Goal: Task Accomplishment & Management: Manage account settings

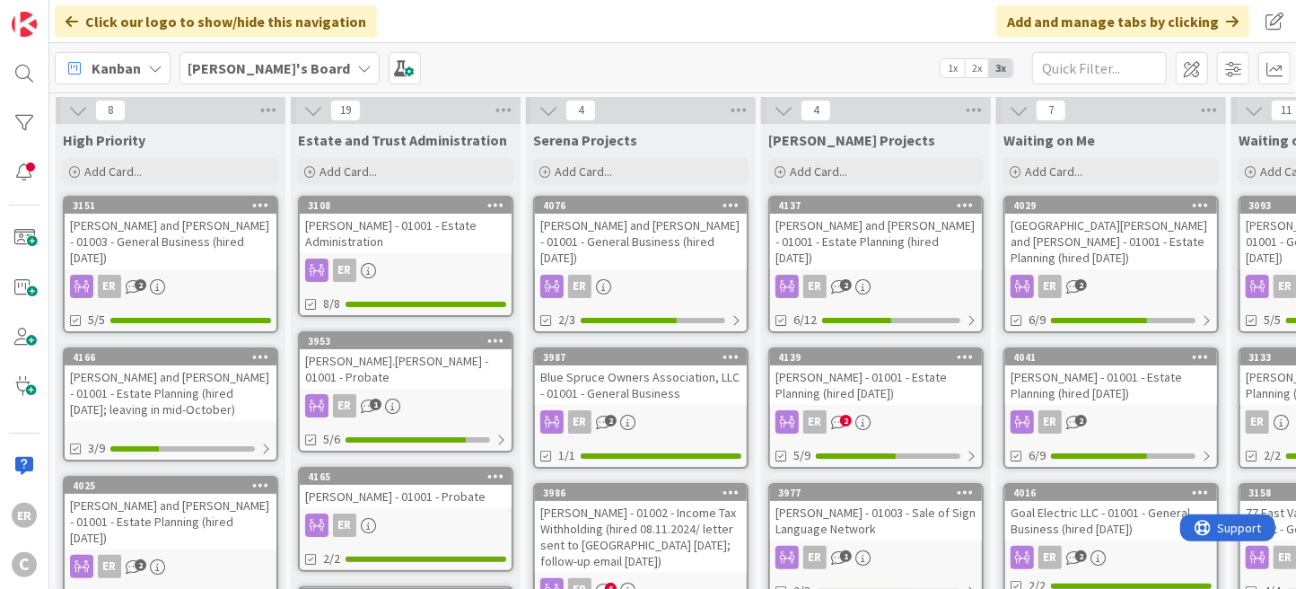
click at [908, 372] on div "[PERSON_NAME] - 01001 - Estate Planning (hired [DATE])" at bounding box center [876, 384] width 212 height 39
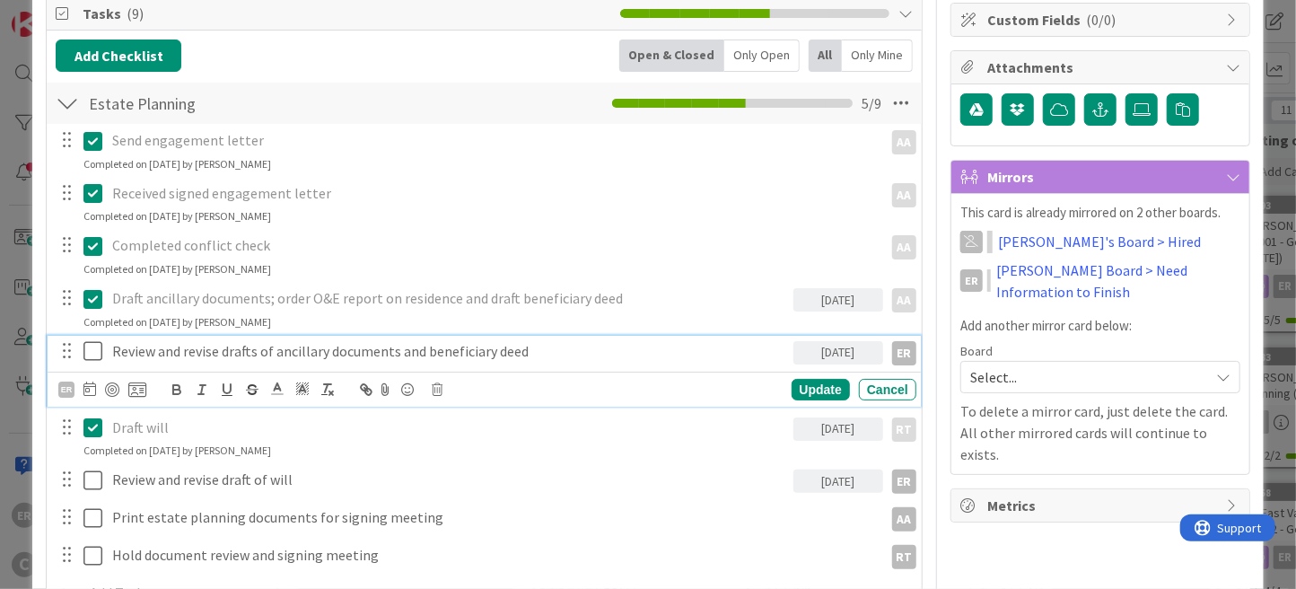
click at [85, 350] on icon at bounding box center [92, 351] width 19 height 22
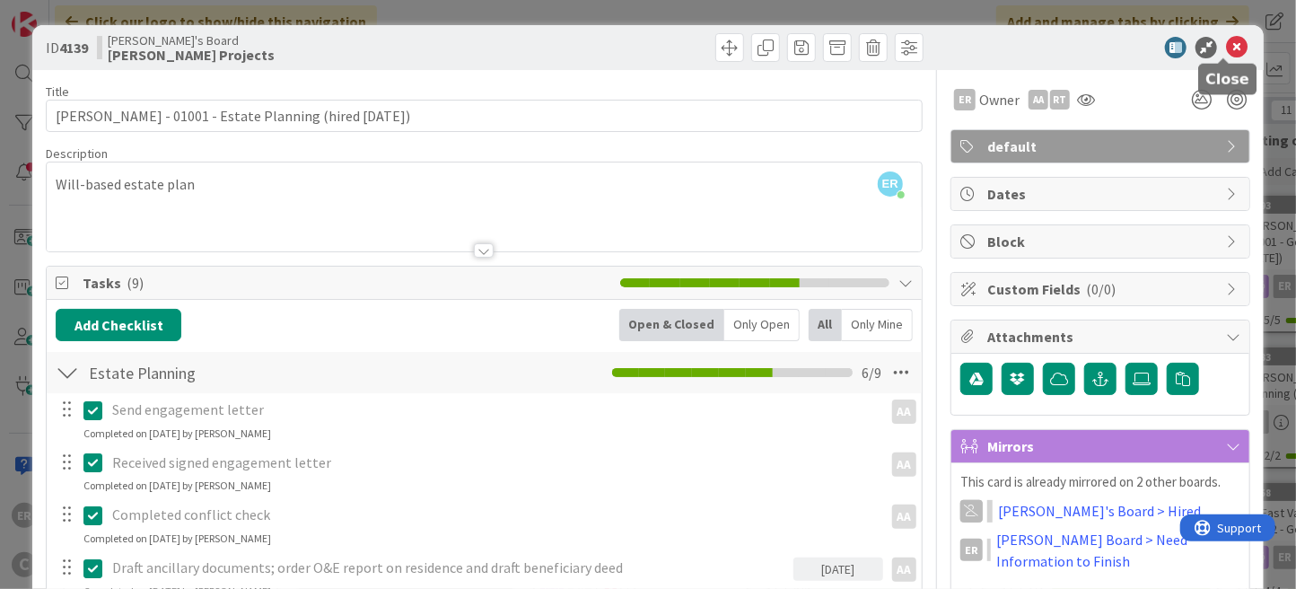
click at [1226, 54] on icon at bounding box center [1237, 48] width 22 height 22
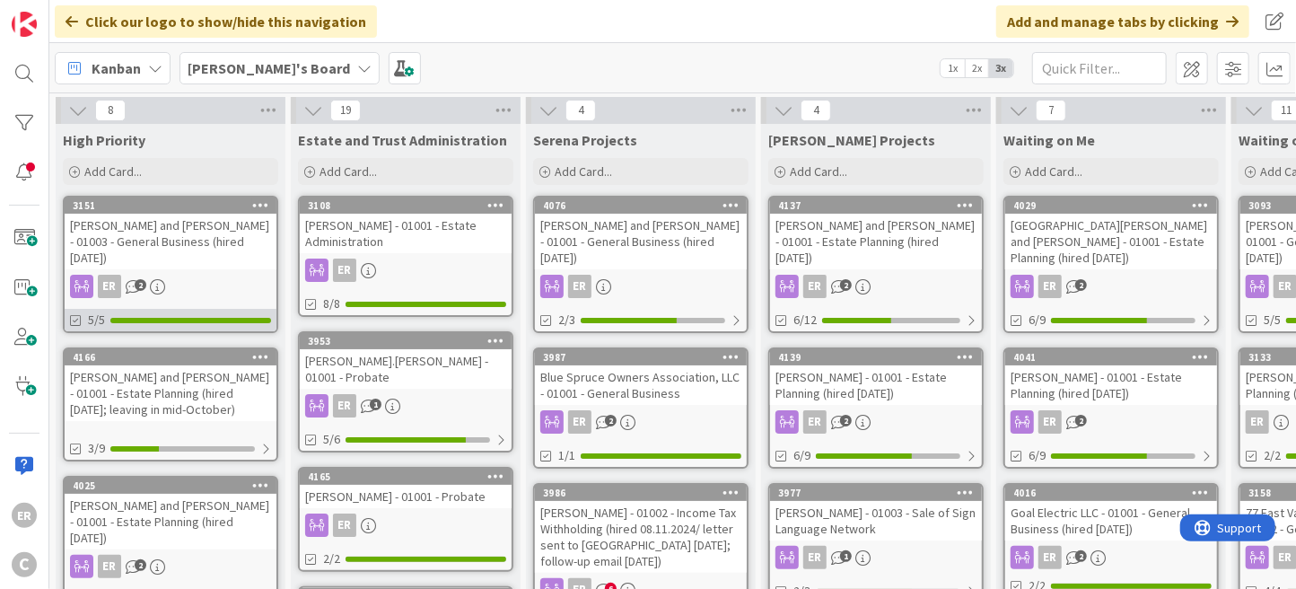
scroll to position [90, 0]
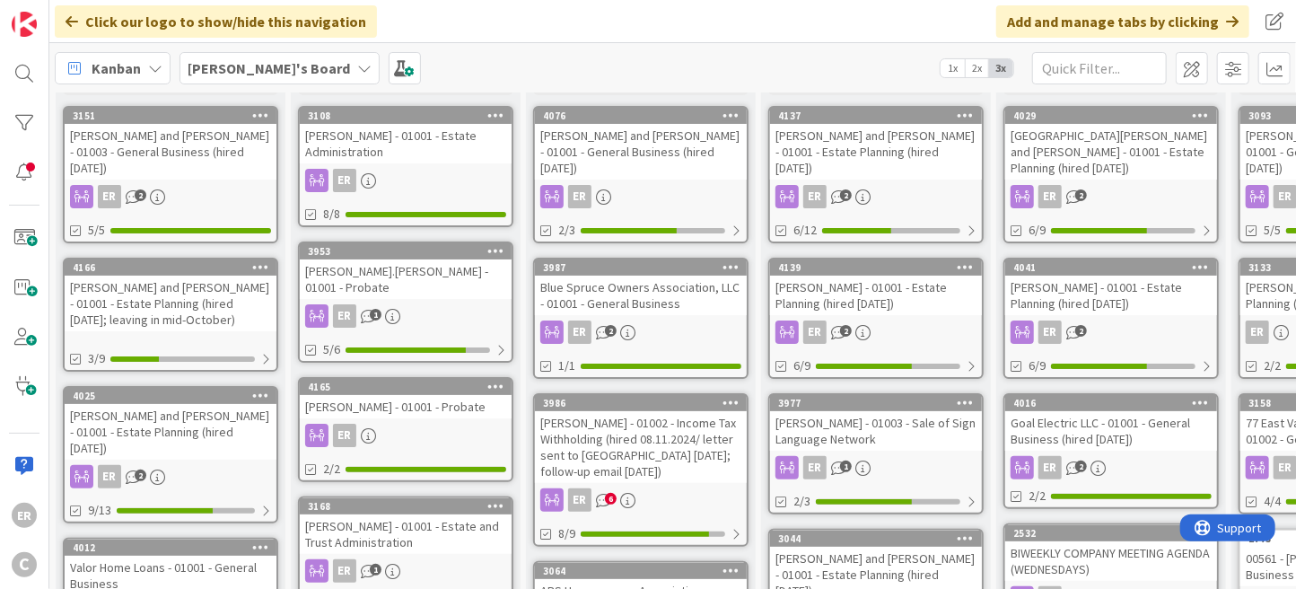
click at [193, 296] on div "[PERSON_NAME] and [PERSON_NAME] - 01001 - Estate Planning (hired [DATE]; leavin…" at bounding box center [171, 304] width 212 height 56
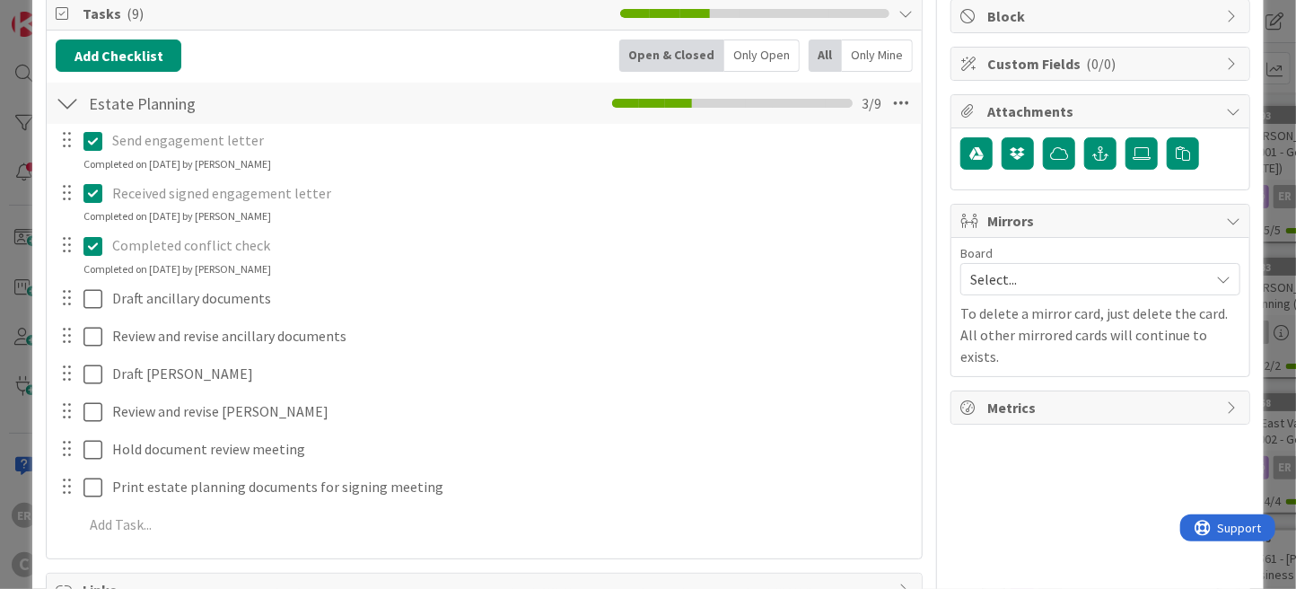
scroll to position [269, 0]
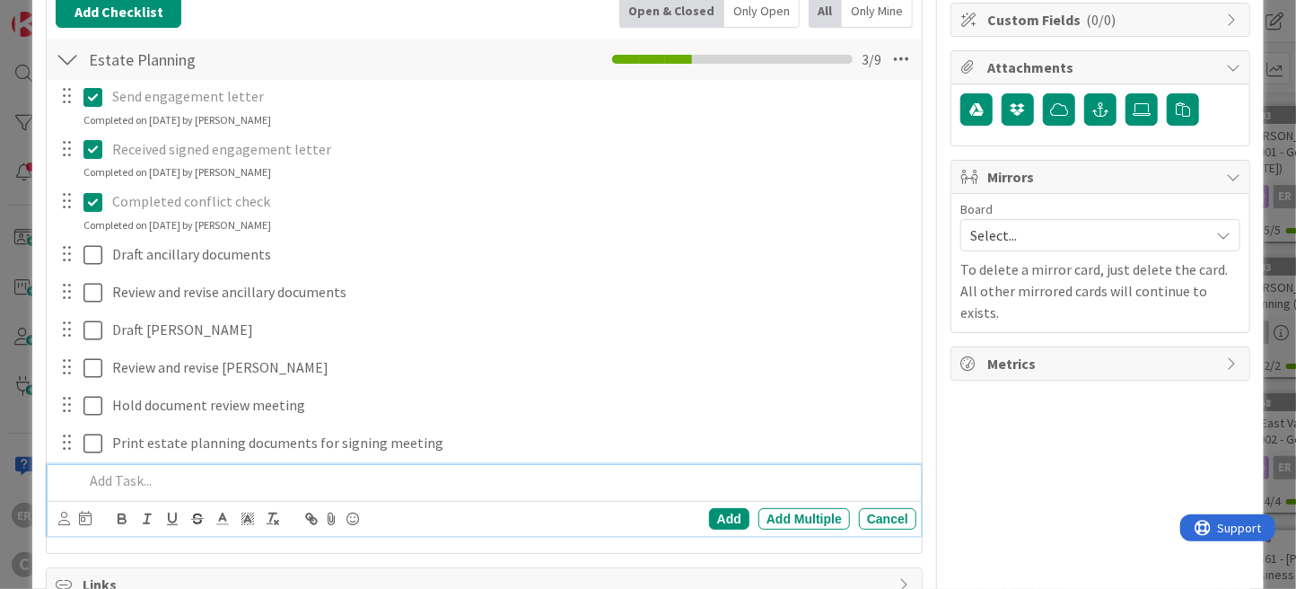
click at [122, 473] on p at bounding box center [496, 480] width 826 height 21
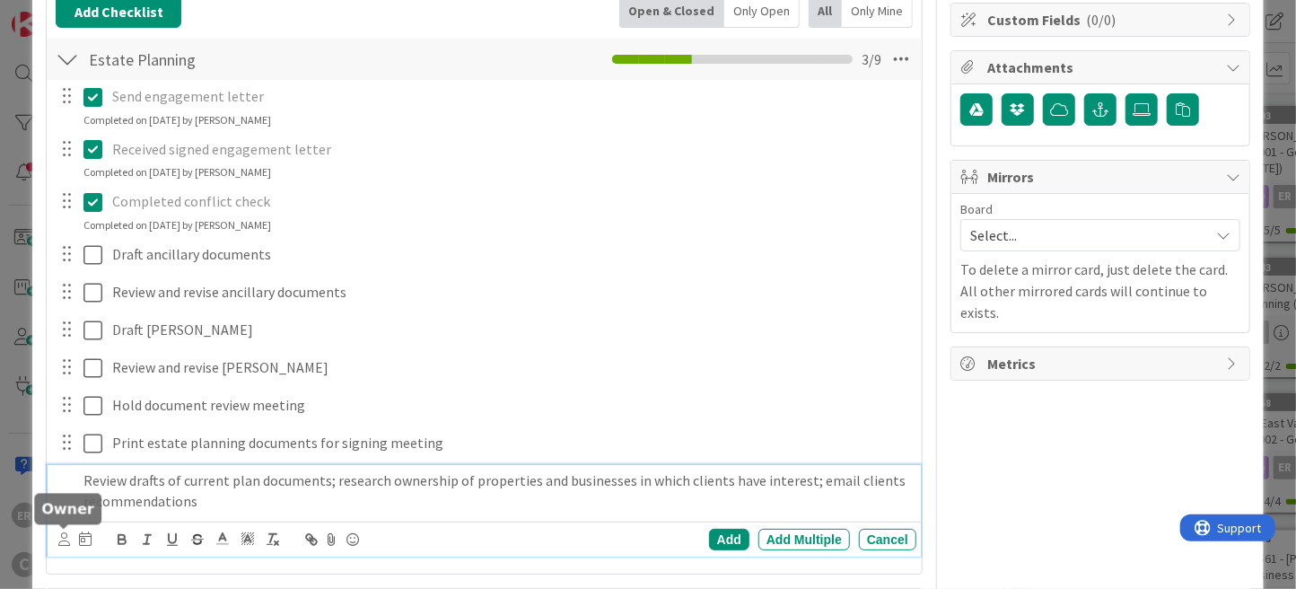
click at [59, 540] on icon at bounding box center [64, 538] width 12 height 13
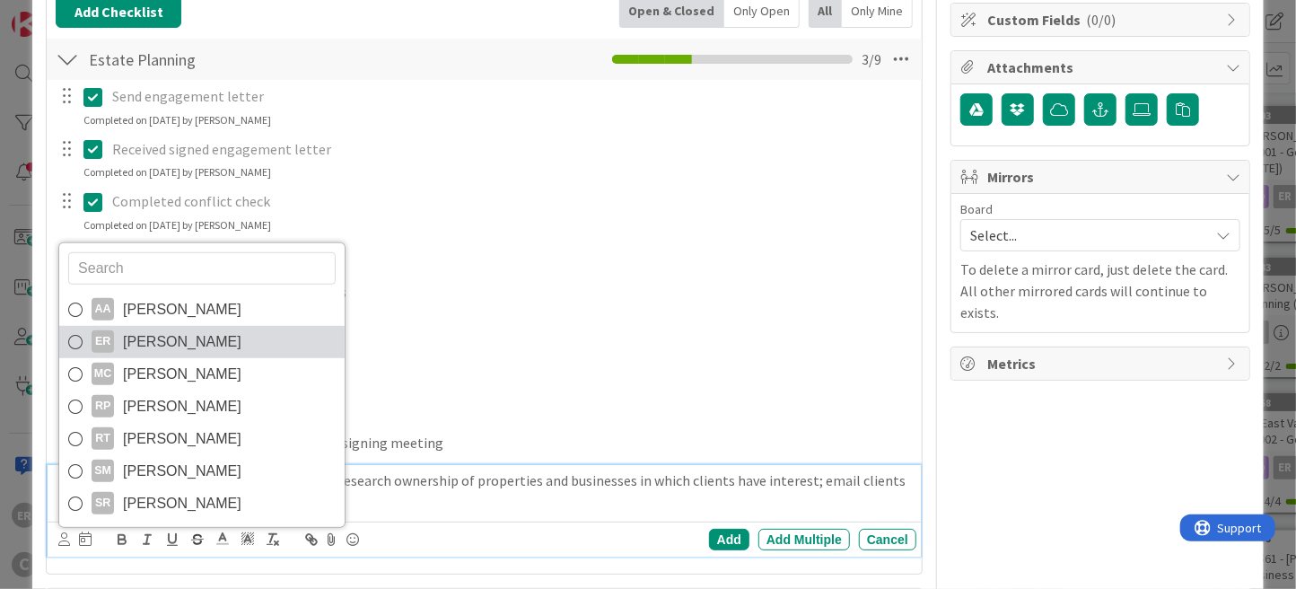
click at [127, 347] on span "[PERSON_NAME]" at bounding box center [182, 341] width 118 height 27
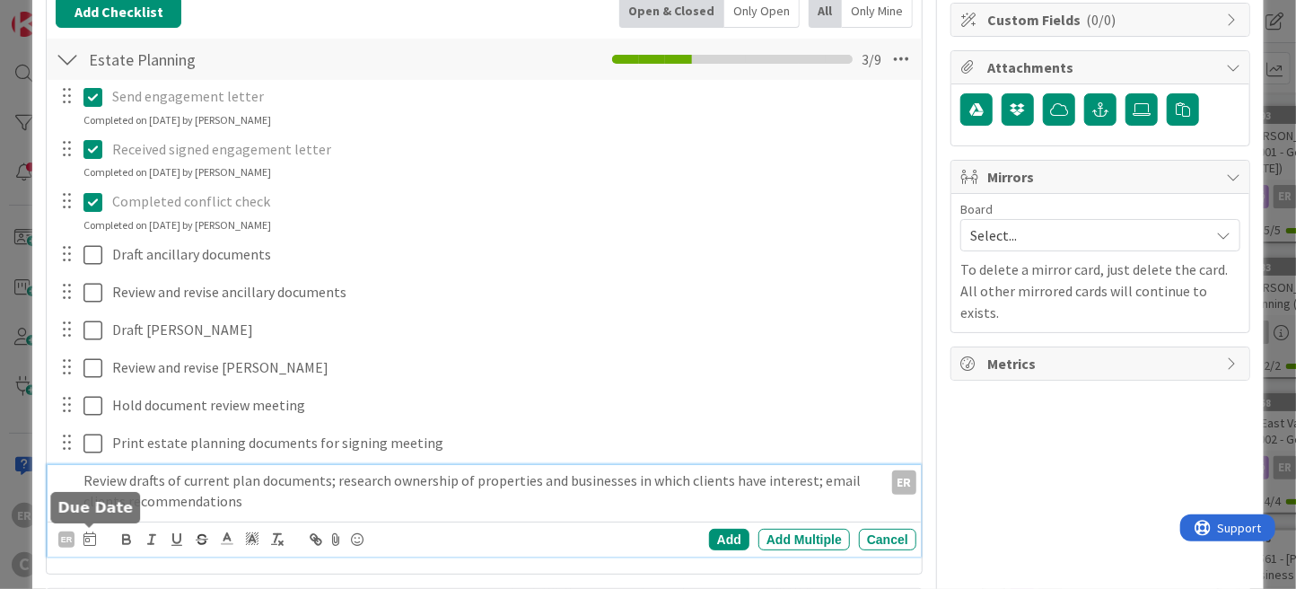
click at [87, 537] on icon at bounding box center [89, 538] width 13 height 14
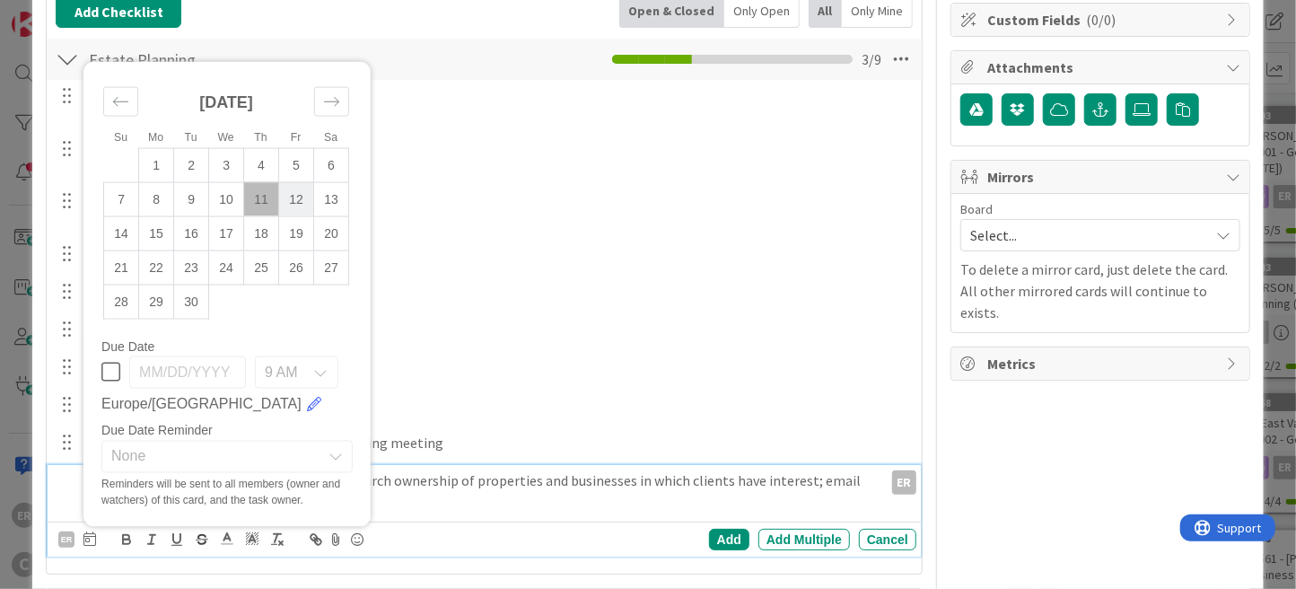
click at [303, 195] on td "12" at bounding box center [296, 199] width 35 height 34
click at [715, 545] on div "Add" at bounding box center [729, 540] width 40 height 22
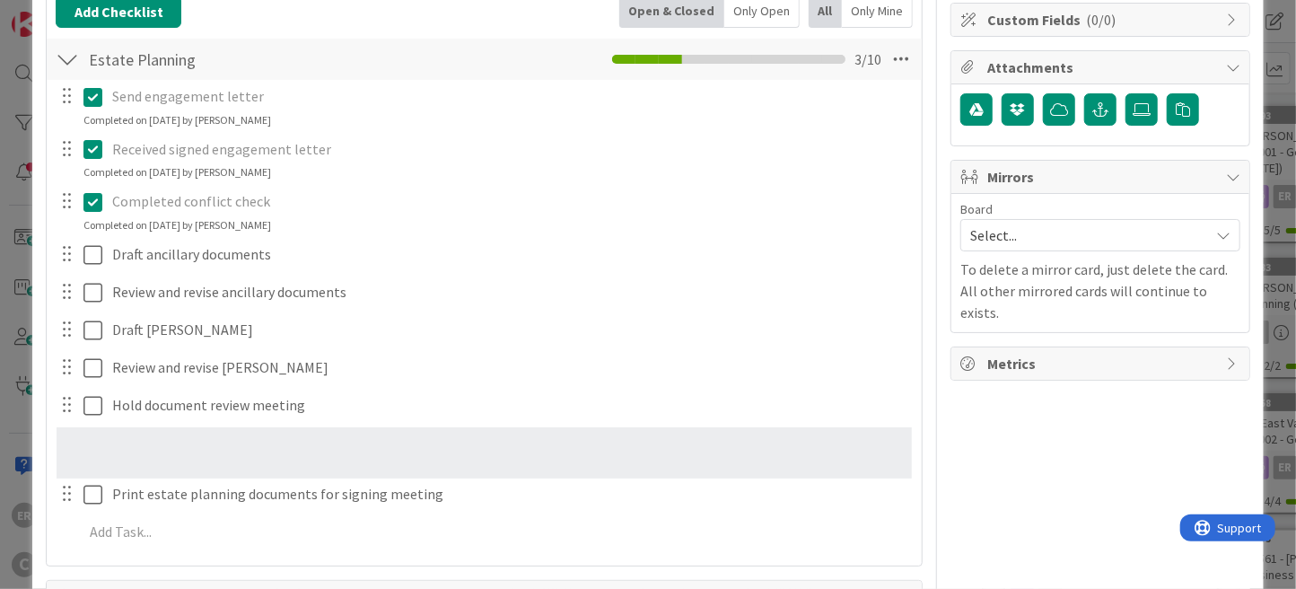
scroll to position [274, 0]
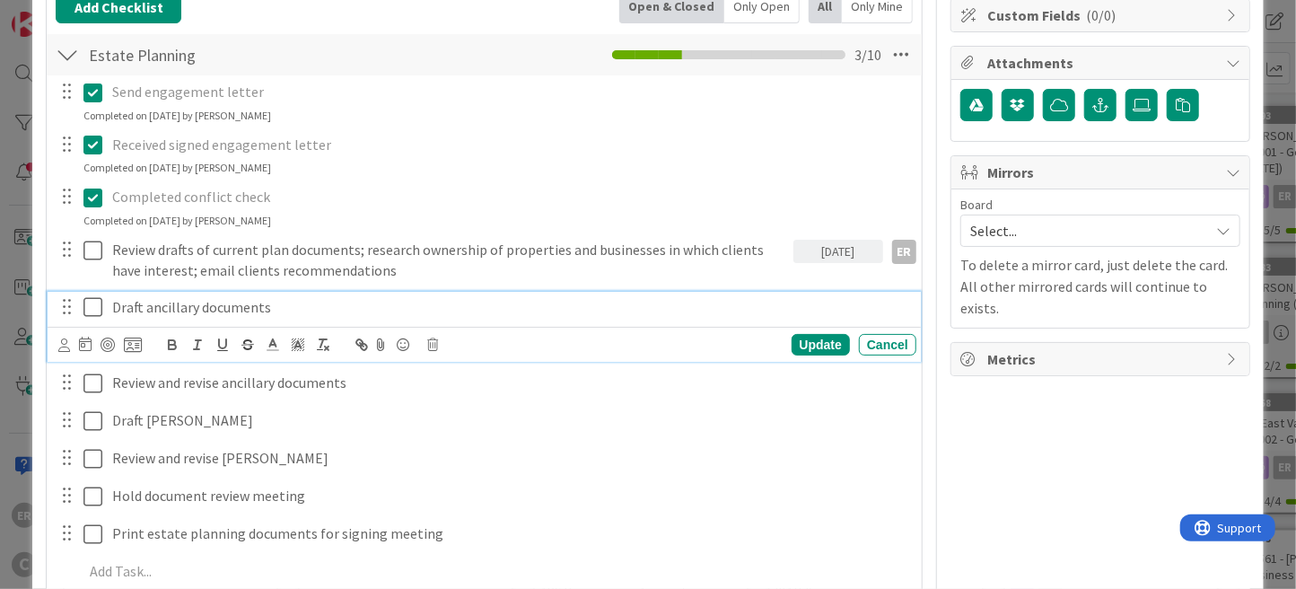
click at [239, 310] on p "Draft ancillary documents" at bounding box center [510, 307] width 796 height 21
click at [144, 307] on p "Draft ancillary documents" at bounding box center [510, 307] width 796 height 21
click at [459, 305] on p "Draft new ancillary plan documents" at bounding box center [510, 307] width 796 height 21
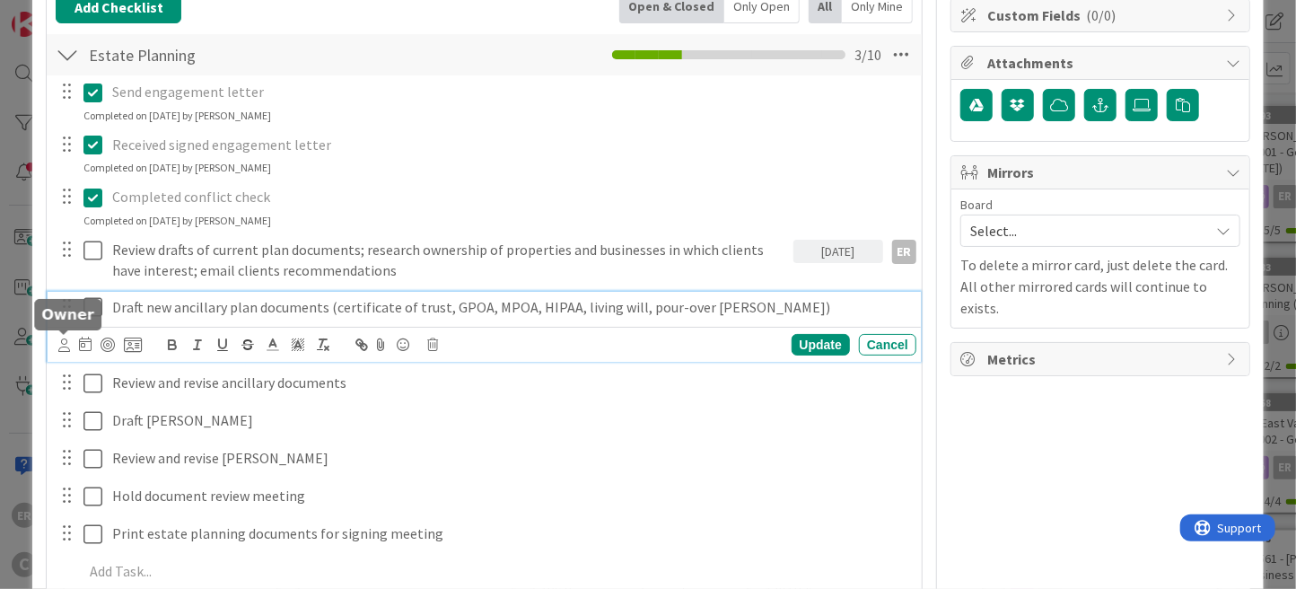
click at [67, 345] on icon at bounding box center [64, 344] width 12 height 13
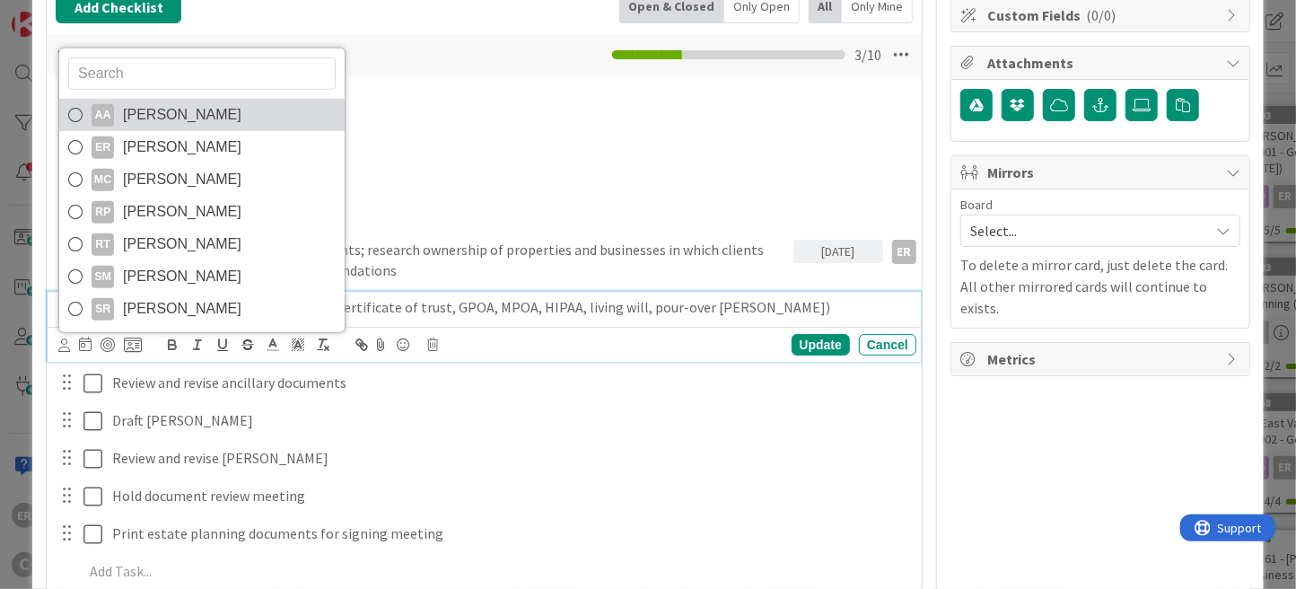
click at [165, 114] on span "[PERSON_NAME]" at bounding box center [182, 114] width 118 height 27
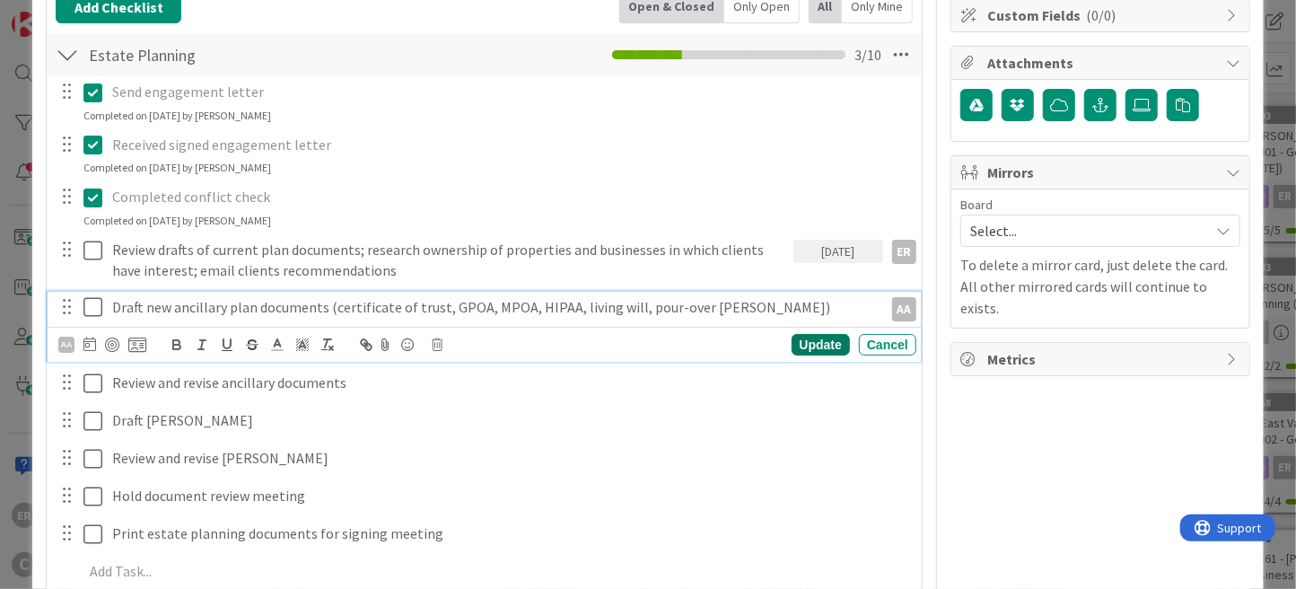
click at [805, 341] on div "Update" at bounding box center [821, 345] width 58 height 22
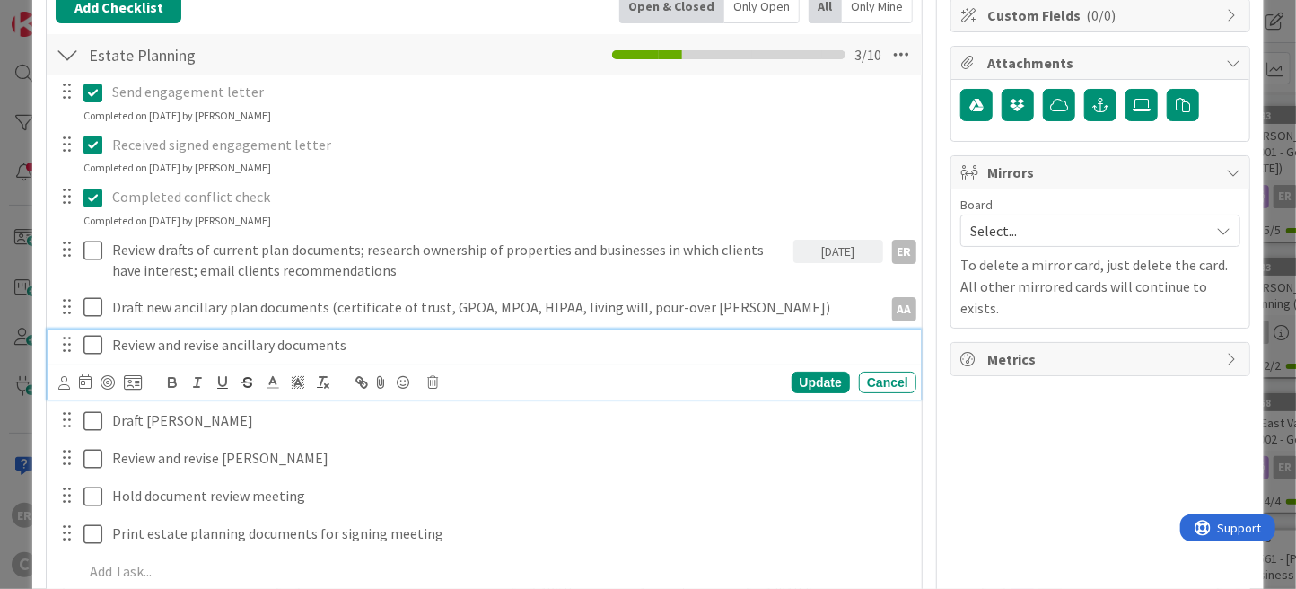
click at [236, 347] on p "Review and revise ancillary documents" at bounding box center [510, 345] width 796 height 21
click at [223, 346] on p "Review and revise ancillary documents" at bounding box center [510, 345] width 796 height 21
click at [818, 381] on div "Update" at bounding box center [821, 383] width 58 height 22
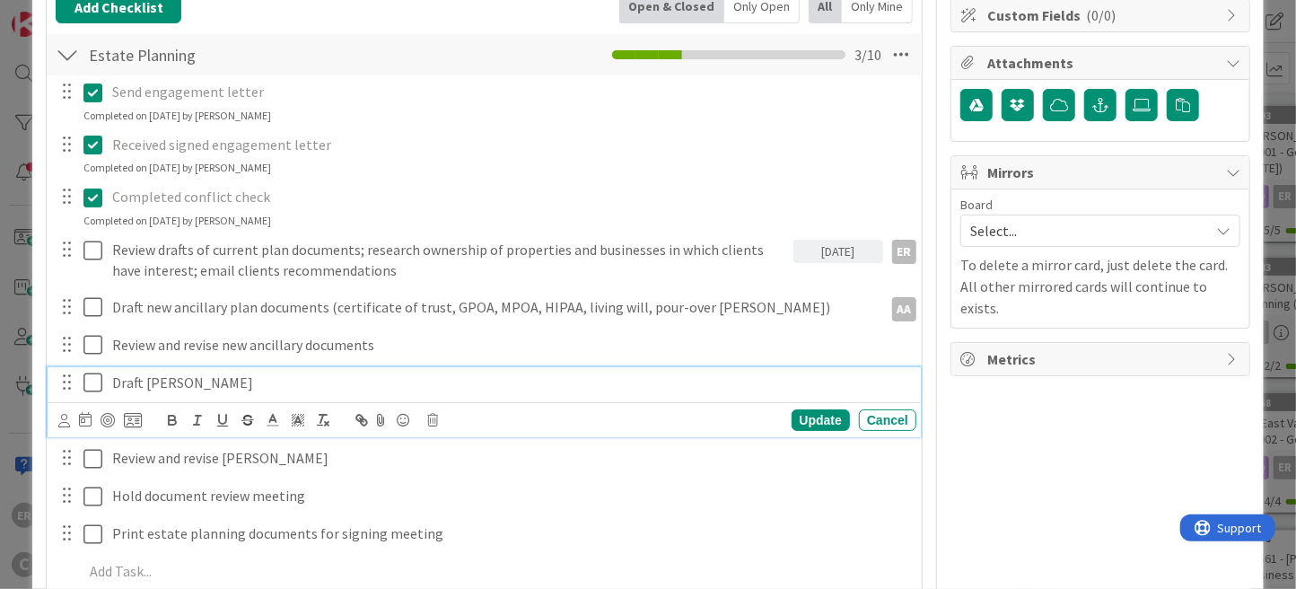
click at [150, 377] on p "Draft [PERSON_NAME]" at bounding box center [510, 382] width 796 height 21
drag, startPoint x: 173, startPoint y: 383, endPoint x: 147, endPoint y: 383, distance: 26.0
click at [147, 383] on p "Draft [PERSON_NAME]" at bounding box center [510, 382] width 796 height 21
click at [64, 419] on icon at bounding box center [64, 420] width 12 height 13
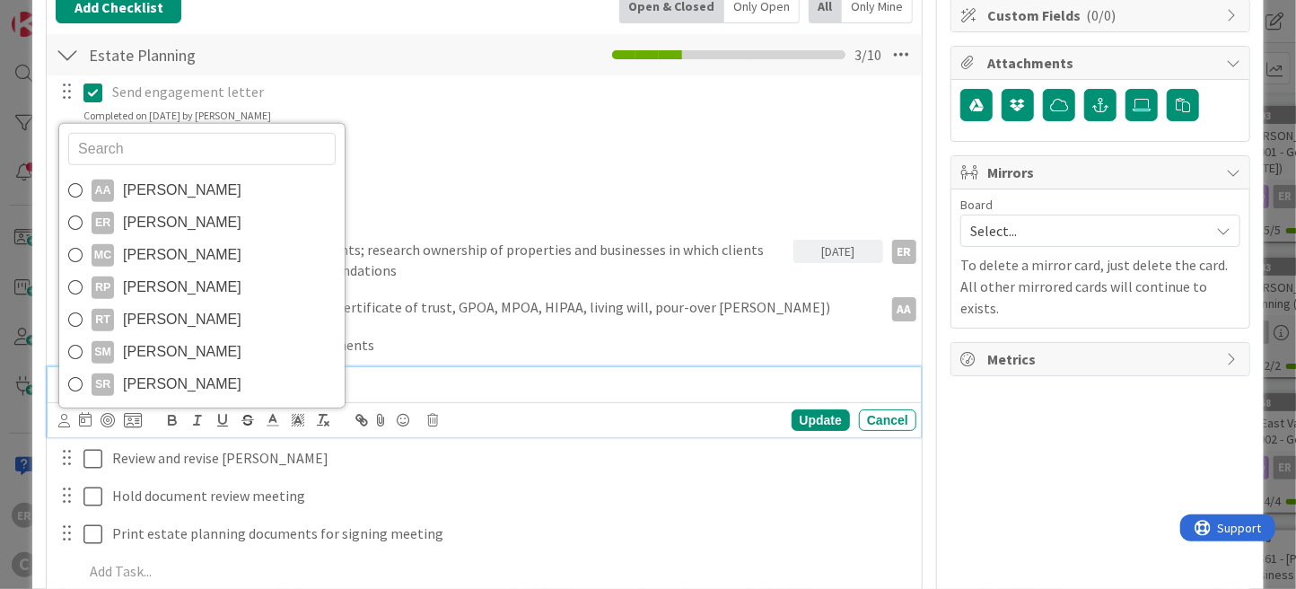
click at [361, 379] on p "Draft restatement of trust" at bounding box center [510, 382] width 796 height 21
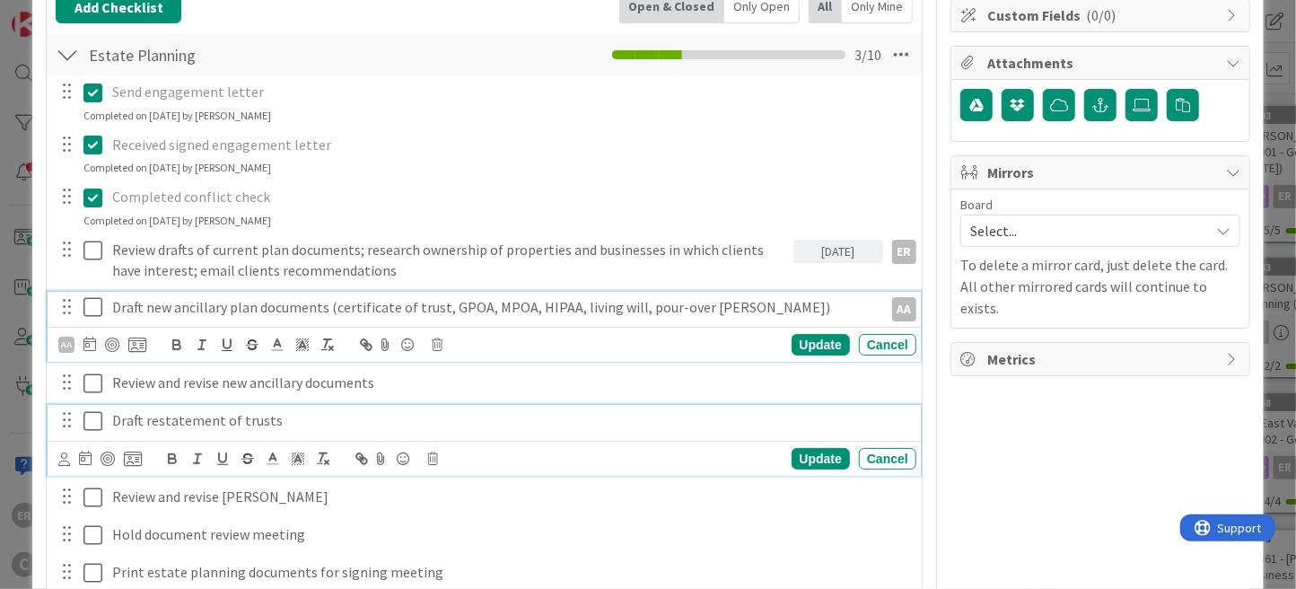
click at [389, 307] on div "Draft new ancillary plan documents (certificate of trust, GPOA, [PERSON_NAME], …" at bounding box center [484, 327] width 873 height 71
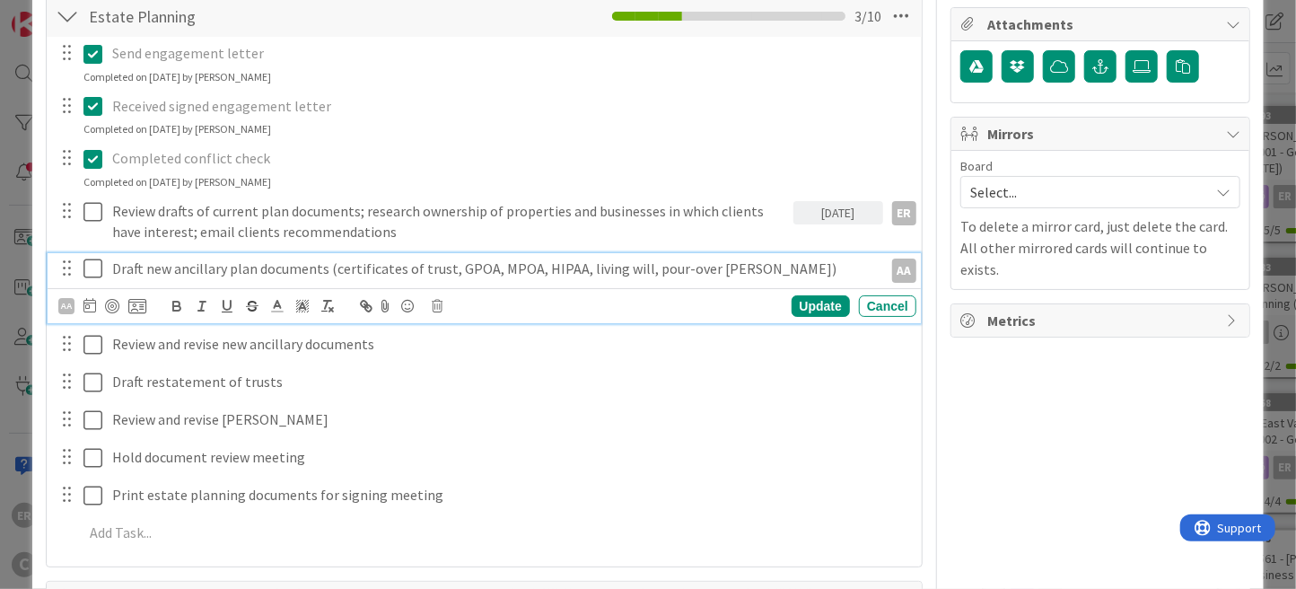
click at [481, 267] on p "Draft new ancillary plan documents (certificates of trust, GPOA, MPOA, HIPAA, l…" at bounding box center [493, 268] width 763 height 21
click at [530, 264] on p "Draft new ancillary plan documents (certificates of trust, GPOAs, MPOA, HIPAA, …" at bounding box center [493, 268] width 763 height 21
click at [579, 269] on p "Draft new ancillary plan documents (certificates of trust, GPOAs, MPOAs, HIPAA,…" at bounding box center [493, 268] width 763 height 21
click at [650, 269] on p "Draft new ancillary plan documents (certificates of trust, GPOAs, MPOAs, HIPAAs…" at bounding box center [493, 268] width 763 height 21
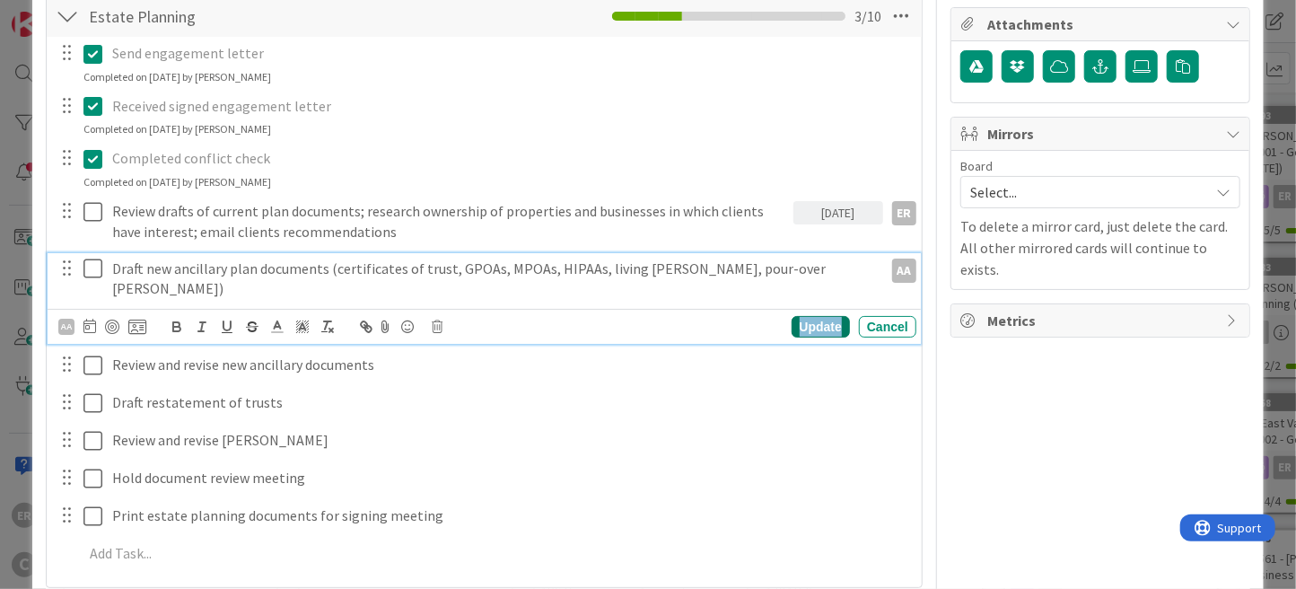
click at [809, 316] on div "Update" at bounding box center [821, 327] width 58 height 22
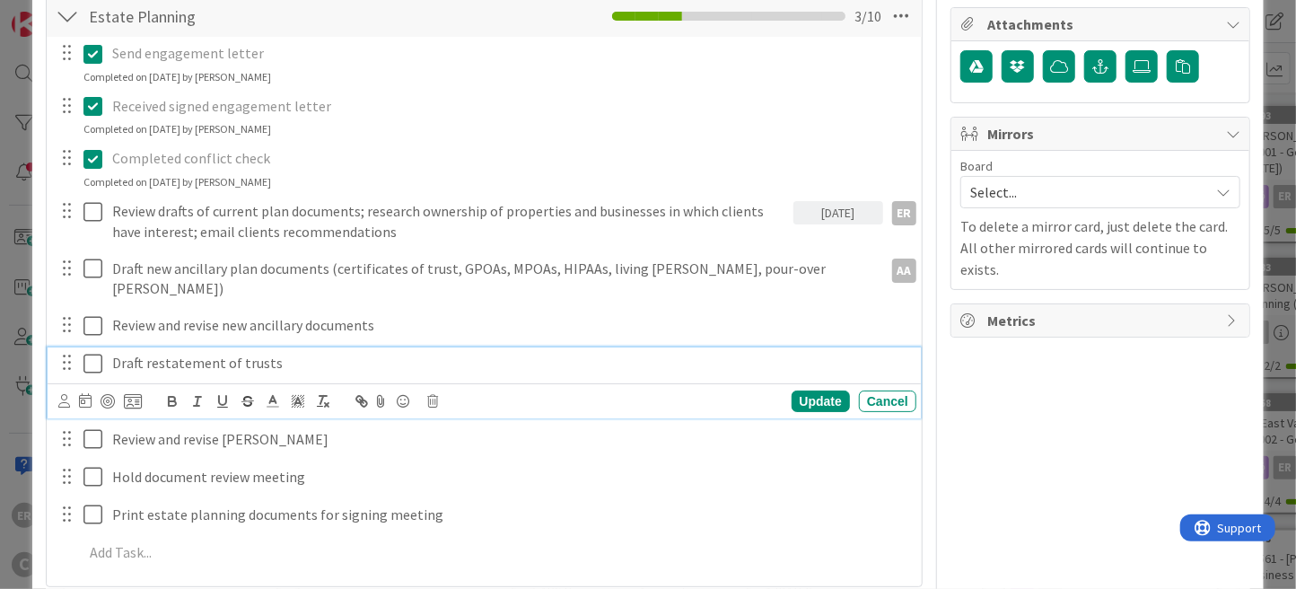
click at [288, 353] on p "Draft restatement of trusts" at bounding box center [510, 363] width 796 height 21
click at [801, 390] on div "Update" at bounding box center [821, 401] width 58 height 22
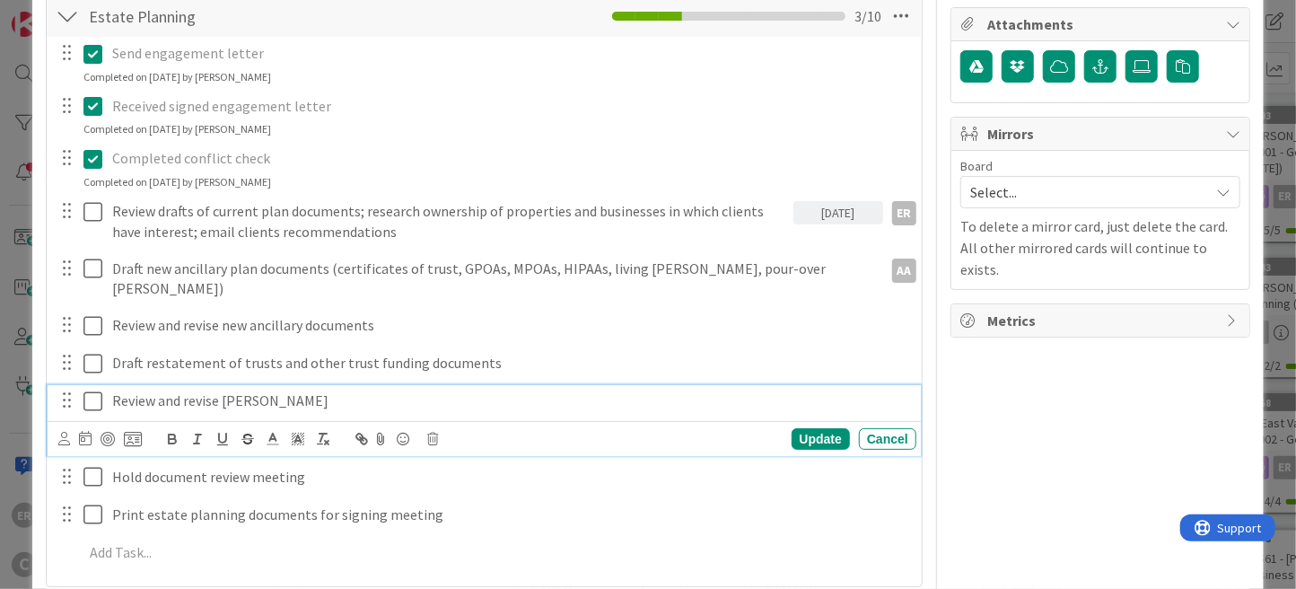
click at [220, 390] on p "Review and revise [PERSON_NAME]" at bounding box center [510, 400] width 796 height 21
drag, startPoint x: 249, startPoint y: 382, endPoint x: 224, endPoint y: 384, distance: 25.2
click at [224, 390] on p "Review and revise [PERSON_NAME]" at bounding box center [510, 400] width 796 height 21
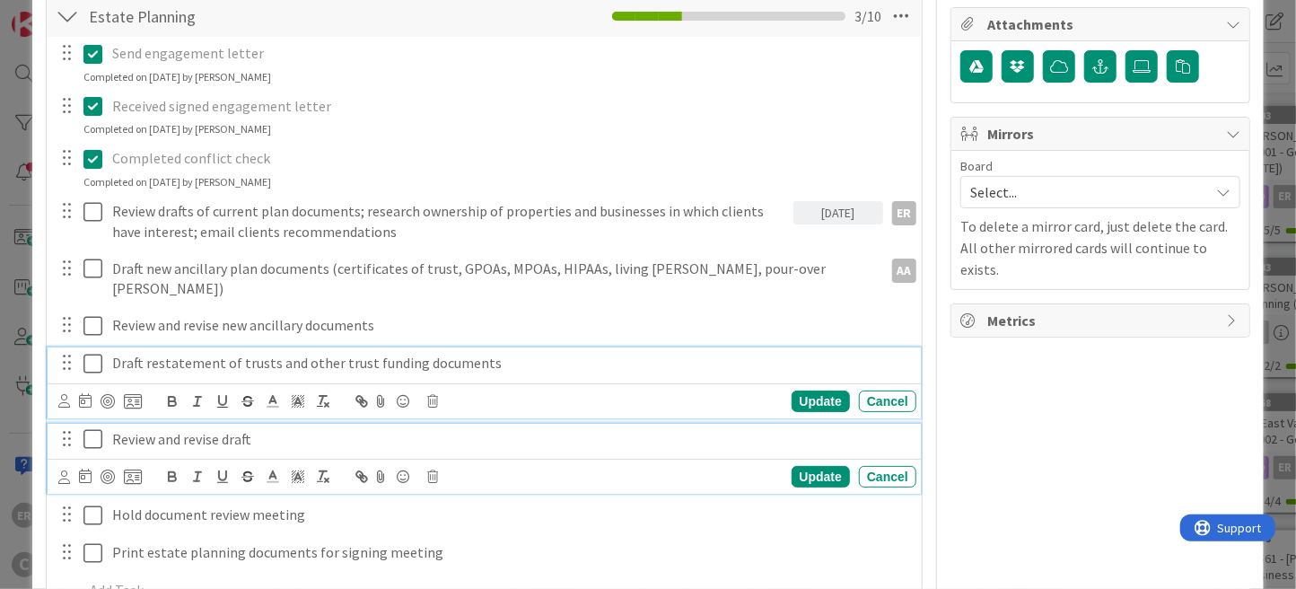
click at [218, 347] on div "Draft restatement of trusts and other trust funding documents AA [PERSON_NAME] …" at bounding box center [484, 382] width 873 height 71
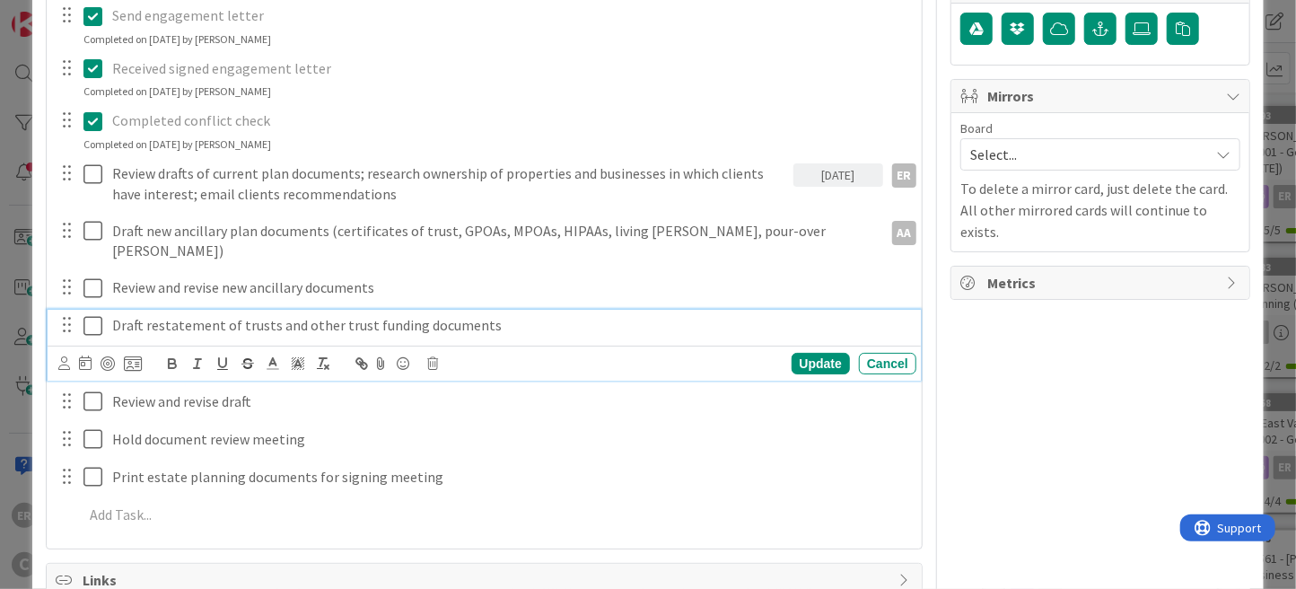
click at [216, 315] on p "Draft restatement of trusts and other trust funding documents" at bounding box center [510, 325] width 796 height 21
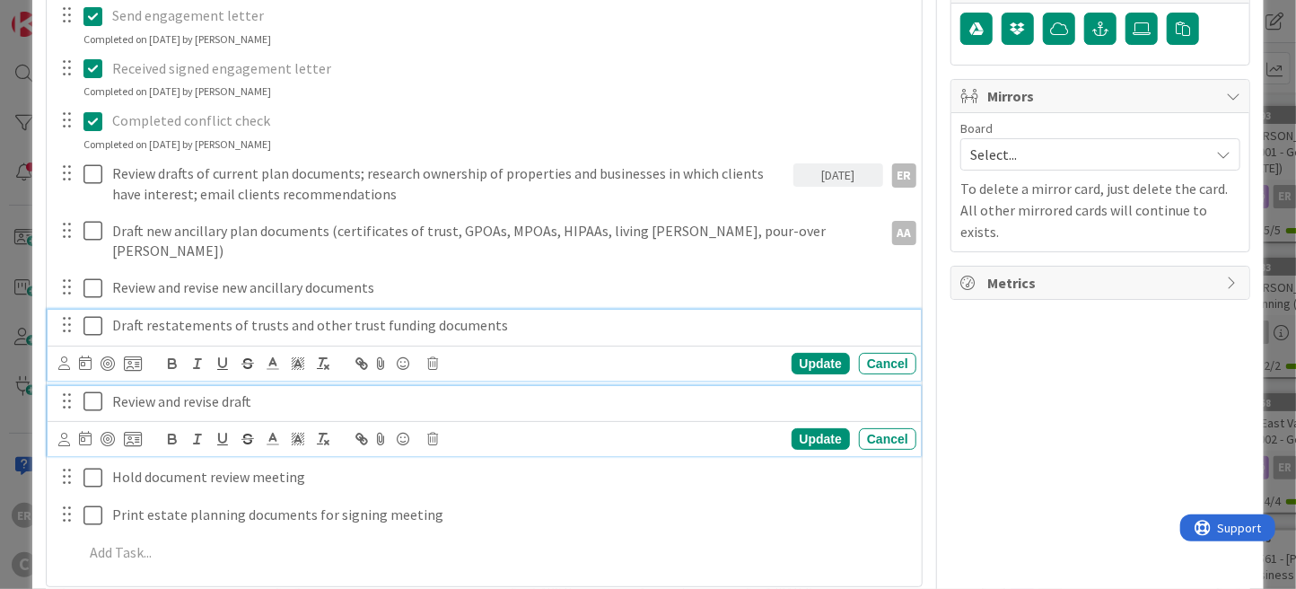
click at [258, 391] on p "Review and revise draft" at bounding box center [510, 401] width 796 height 21
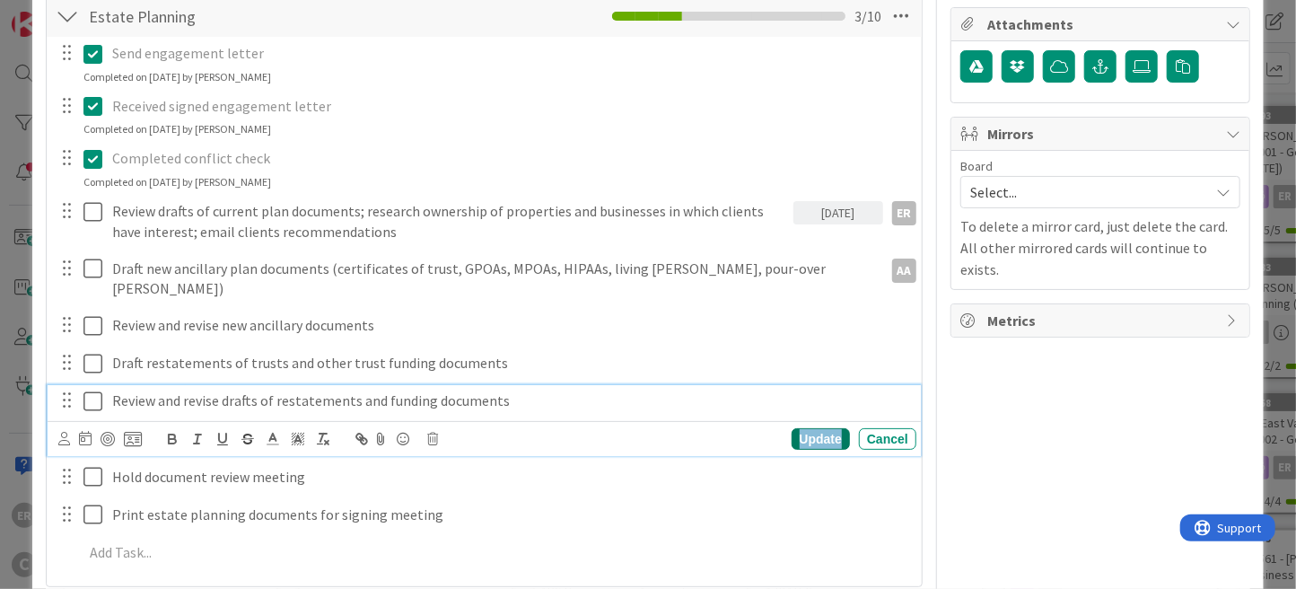
click at [796, 428] on div "Update" at bounding box center [821, 439] width 58 height 22
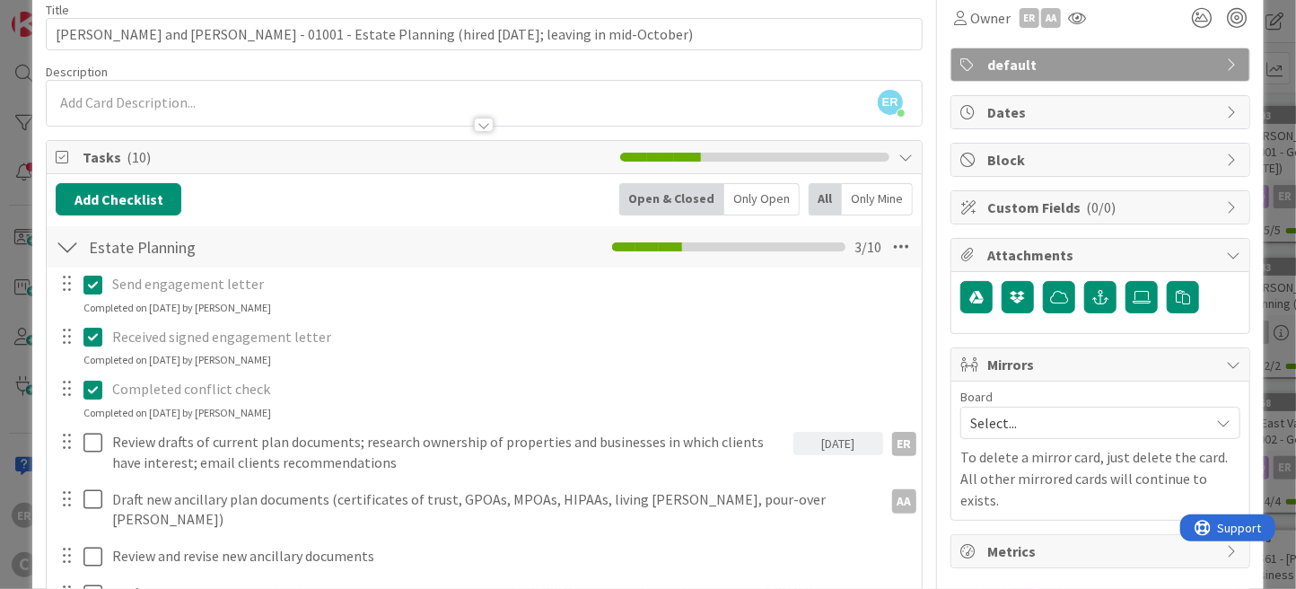
scroll to position [0, 0]
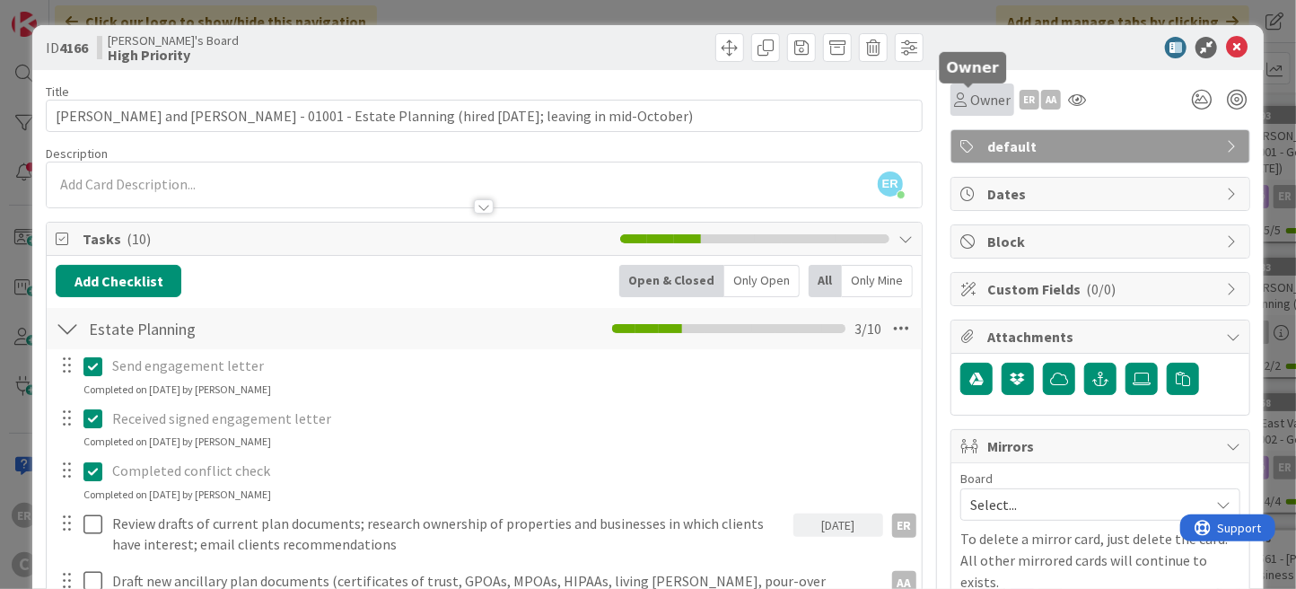
click at [970, 102] on span "Owner" at bounding box center [990, 100] width 40 height 22
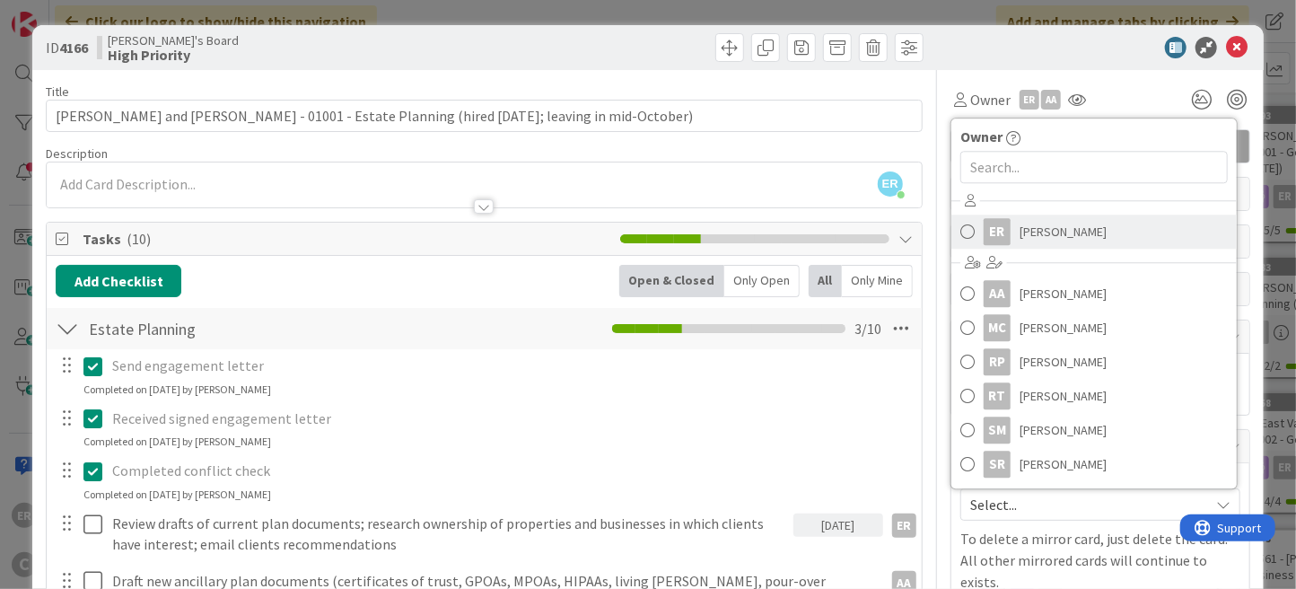
click at [1013, 245] on link "ER [PERSON_NAME]" at bounding box center [1093, 231] width 285 height 34
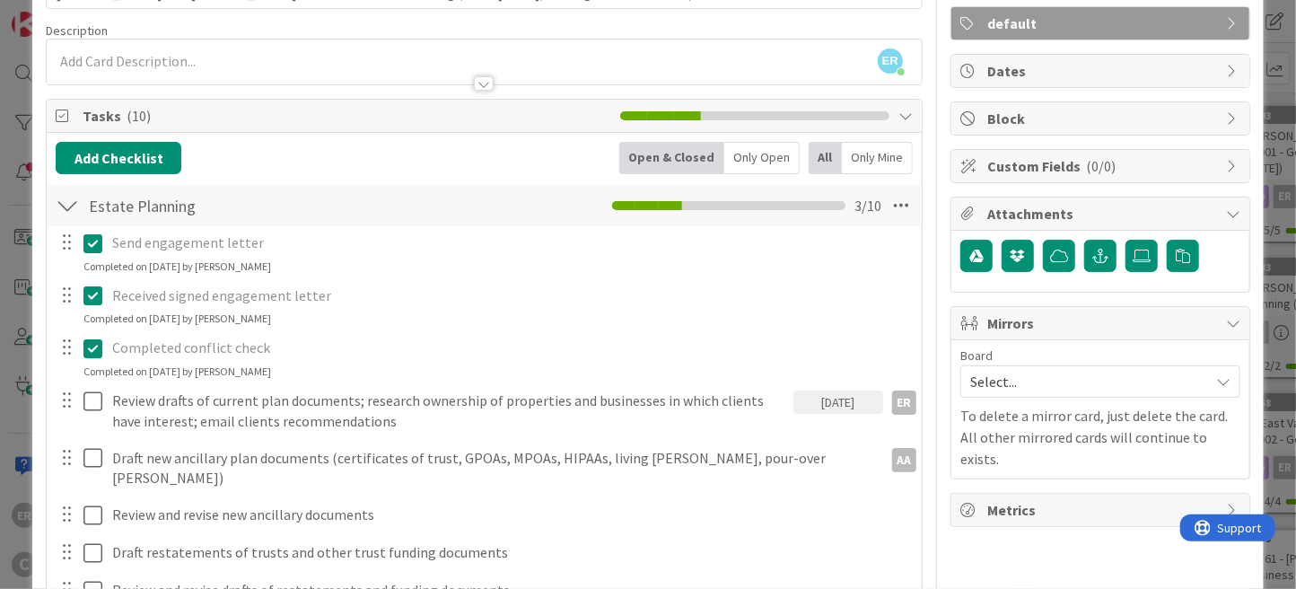
scroll to position [269, 0]
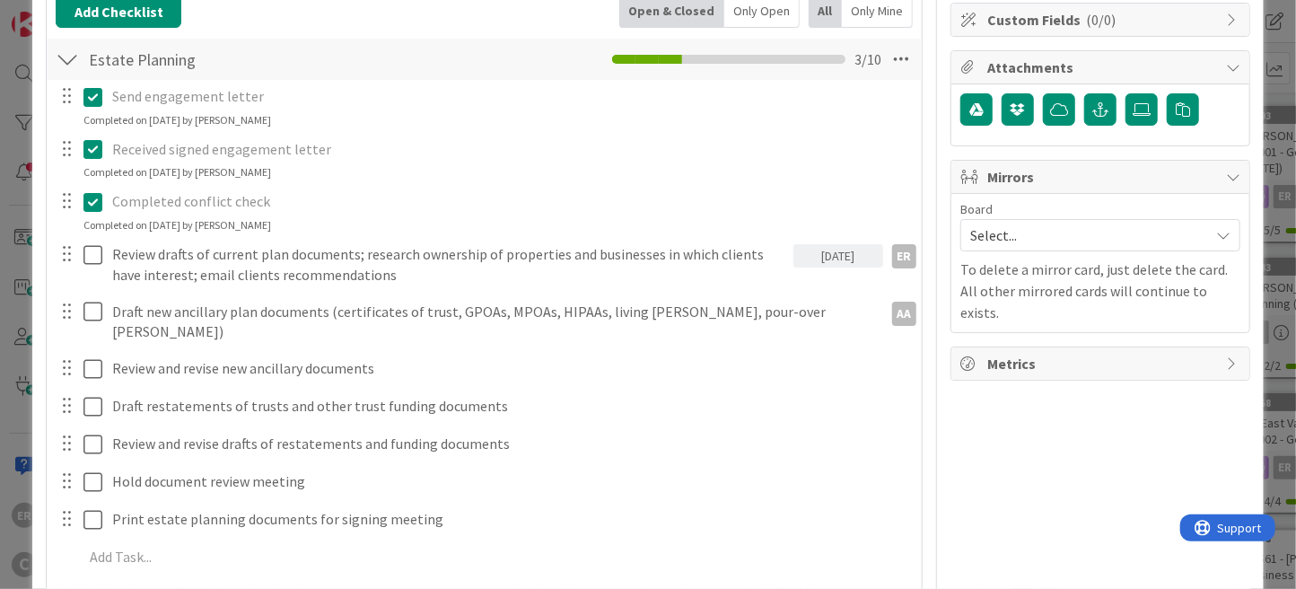
click at [1000, 225] on span "Select..." at bounding box center [1085, 235] width 230 height 25
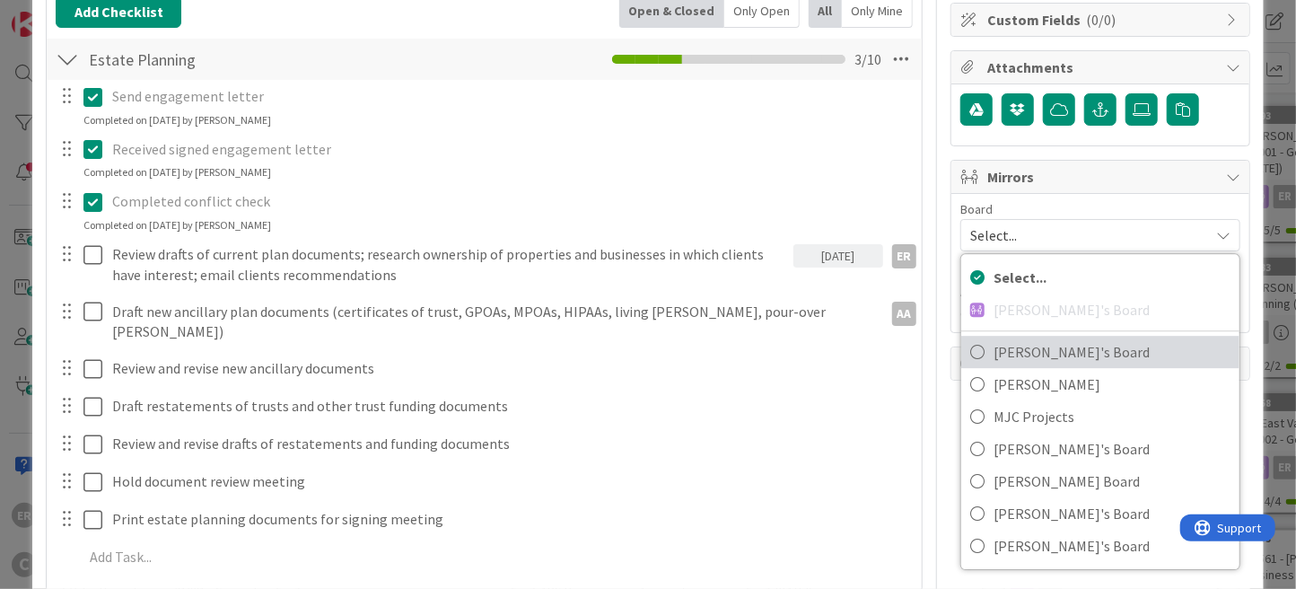
click at [1019, 343] on span "[PERSON_NAME]'s Board" at bounding box center [1111, 351] width 237 height 27
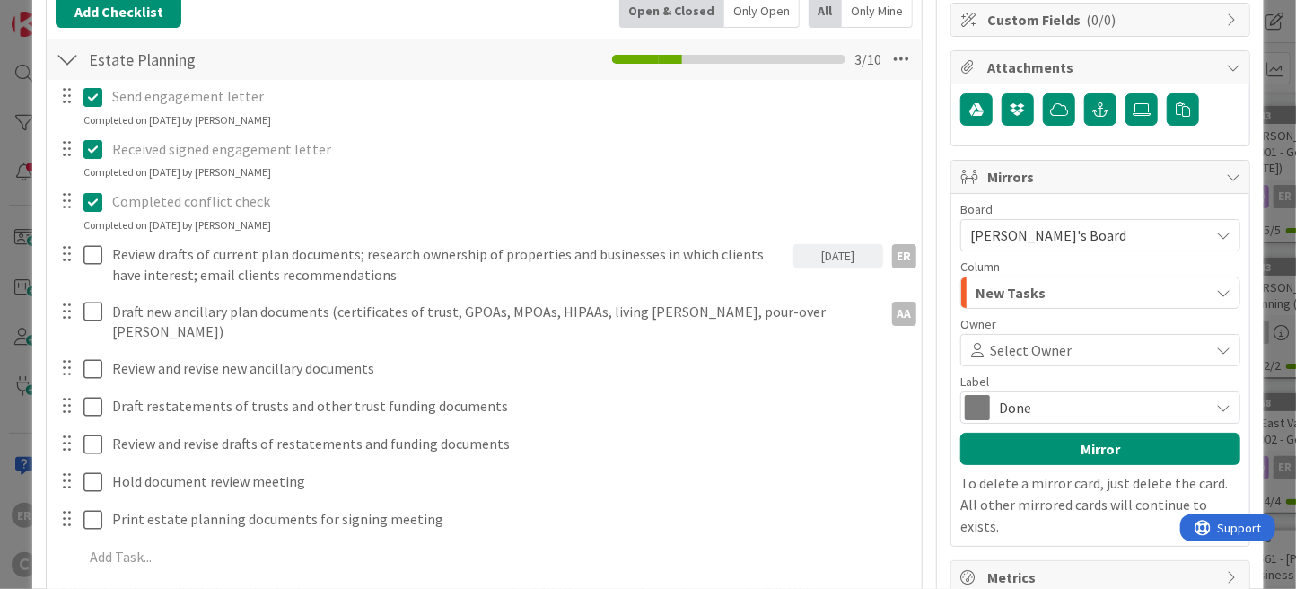
click at [1041, 354] on span "Select Owner" at bounding box center [1031, 350] width 82 height 22
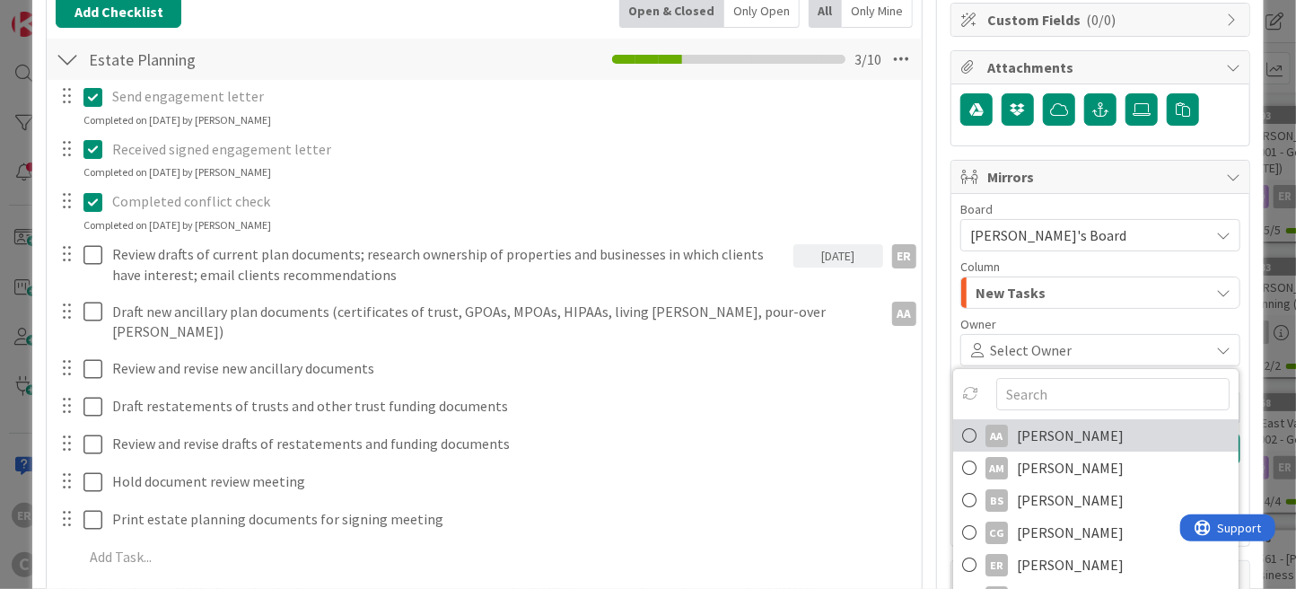
scroll to position [30, 0]
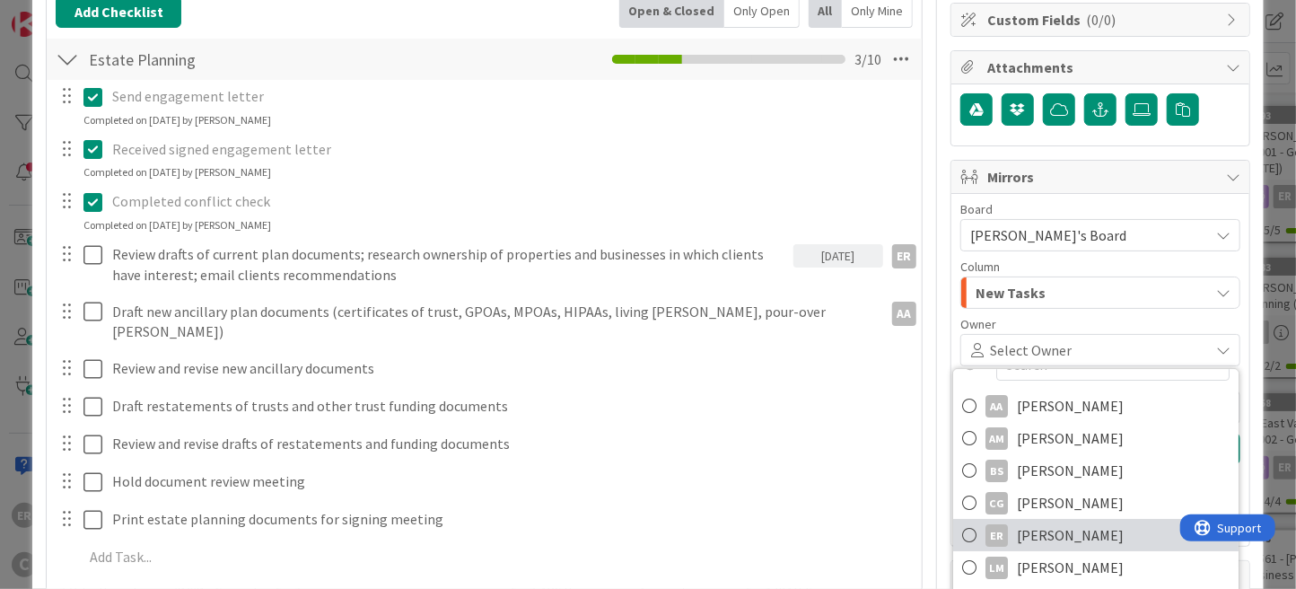
click at [1055, 528] on span "[PERSON_NAME]" at bounding box center [1070, 534] width 107 height 27
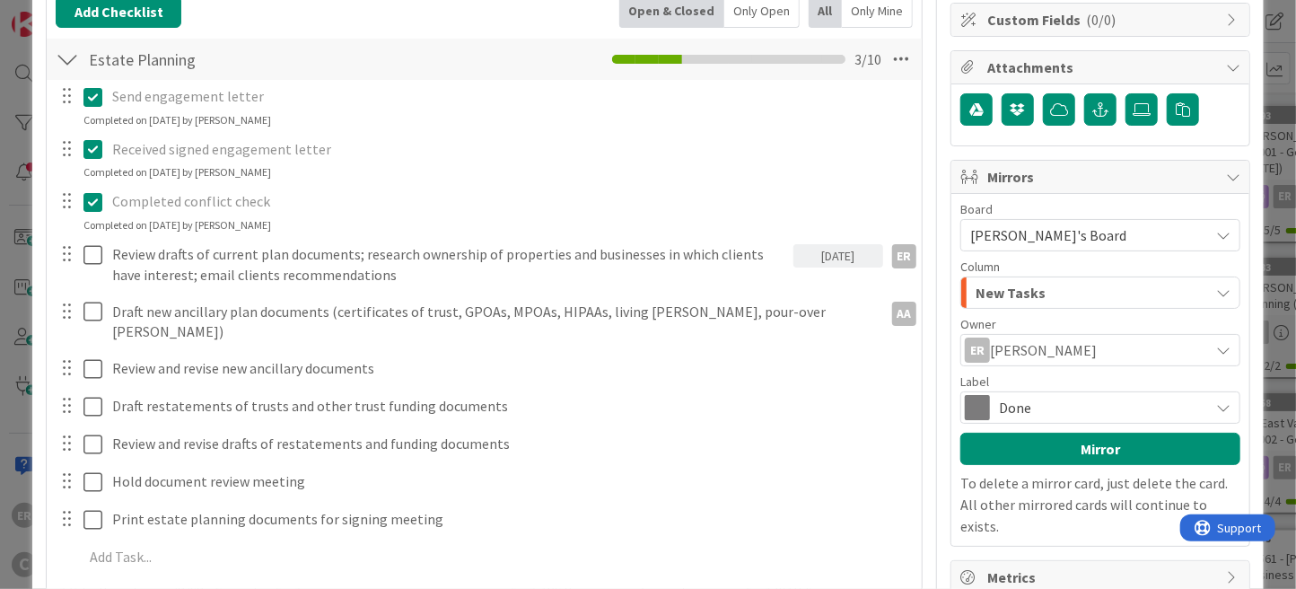
click at [1020, 410] on span "Done" at bounding box center [1099, 407] width 201 height 25
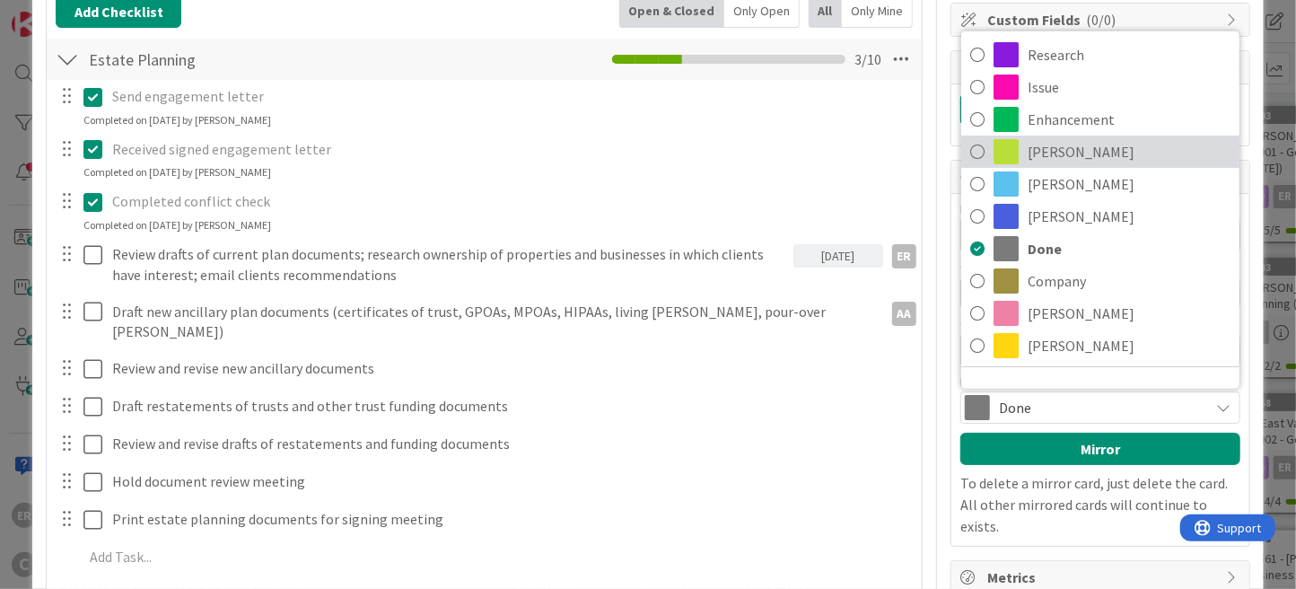
click at [1038, 150] on span "[PERSON_NAME]" at bounding box center [1129, 151] width 203 height 27
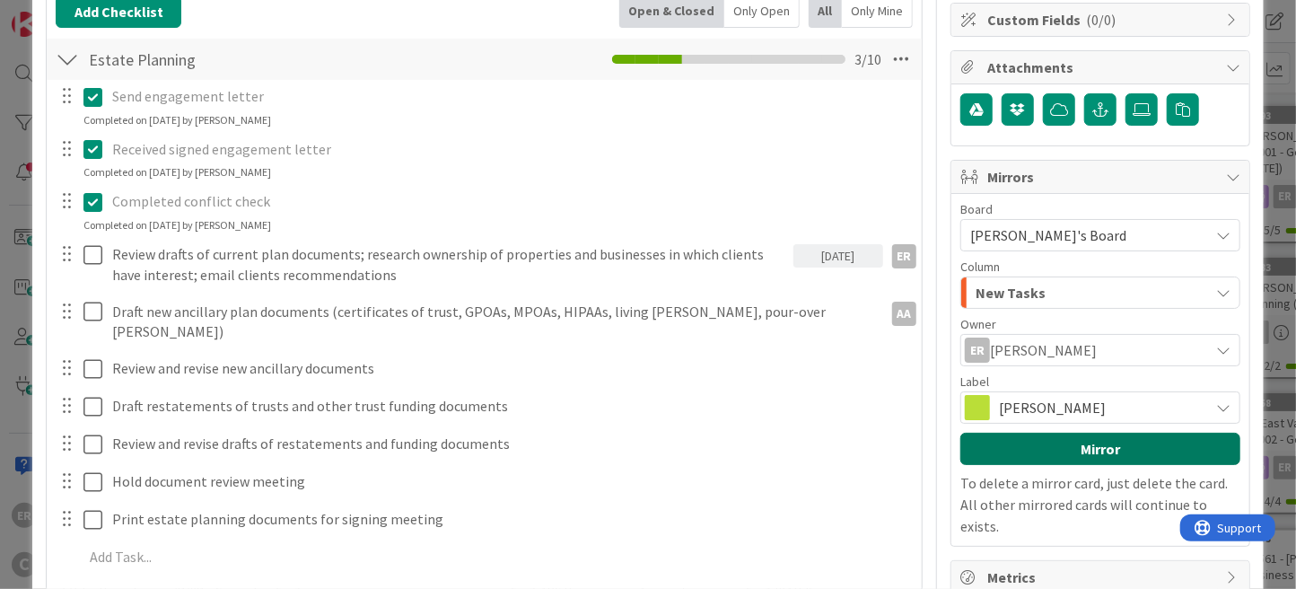
click at [1101, 446] on button "Mirror" at bounding box center [1100, 449] width 280 height 32
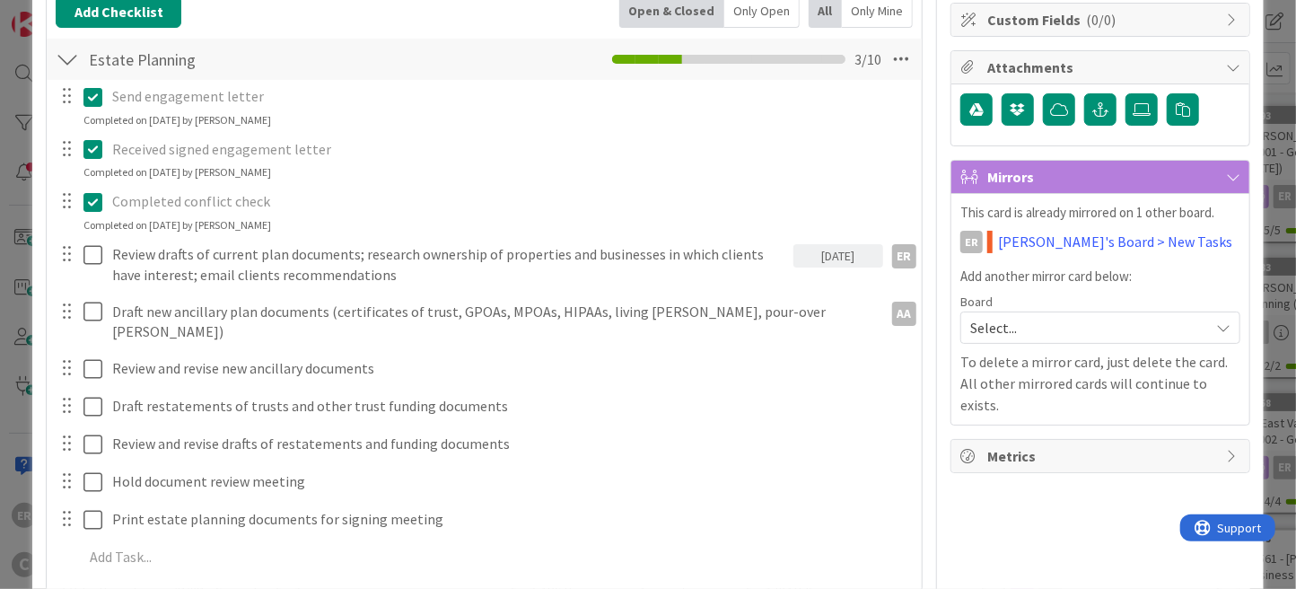
scroll to position [0, 0]
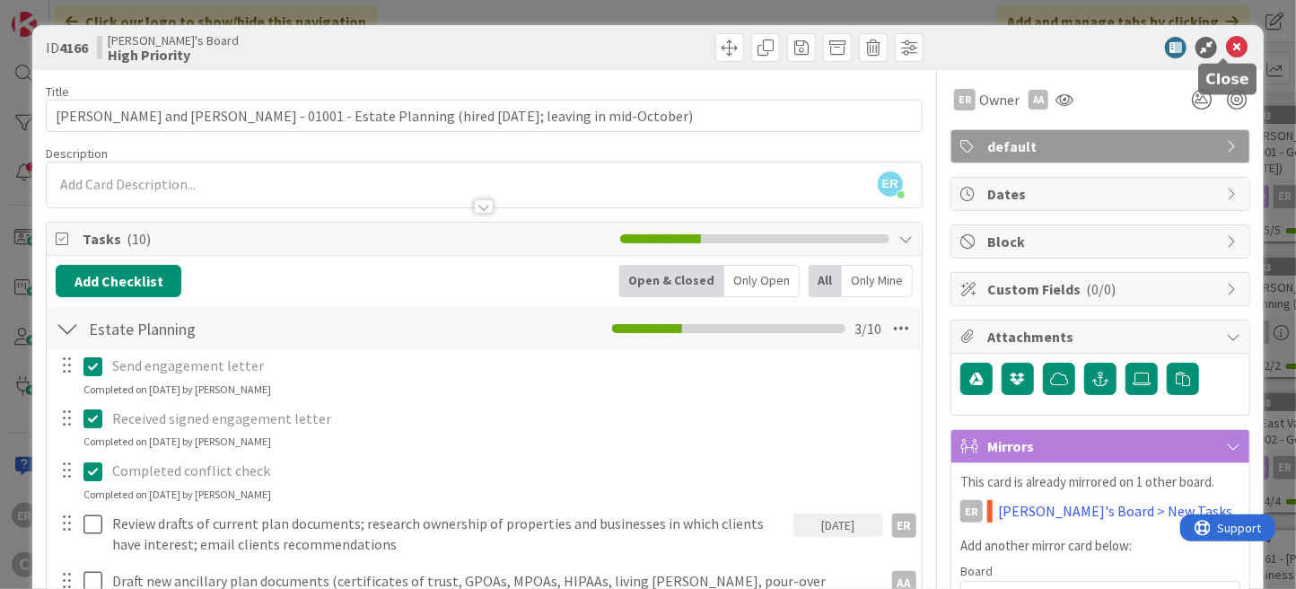
click at [1226, 46] on icon at bounding box center [1237, 48] width 22 height 22
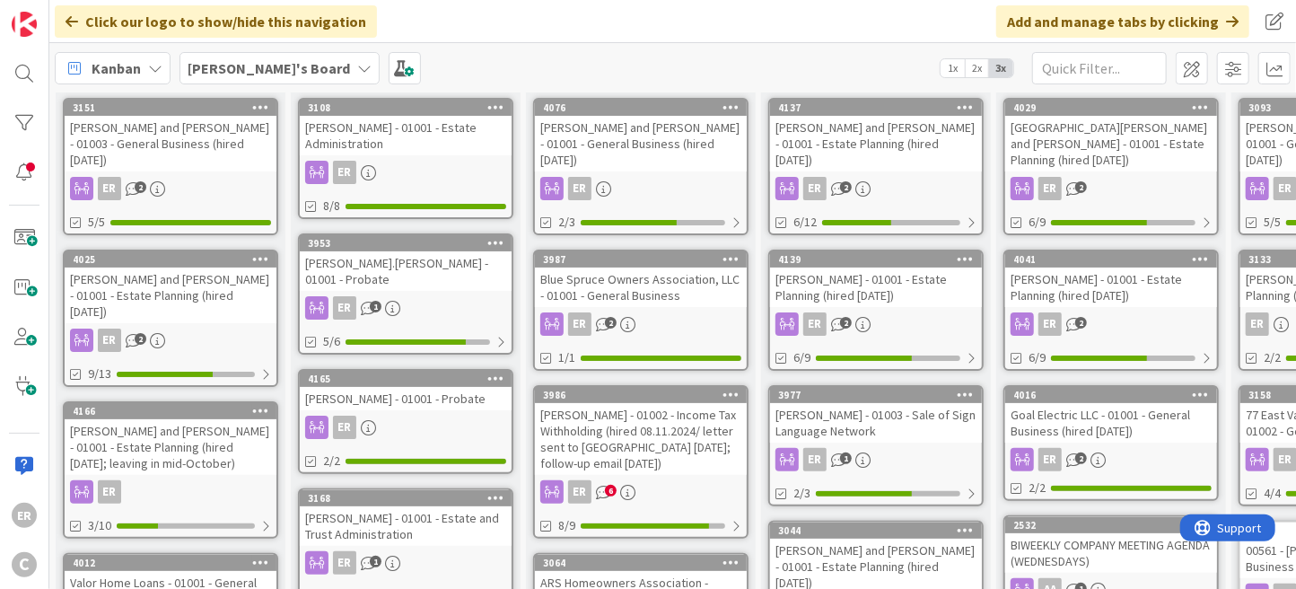
scroll to position [90, 0]
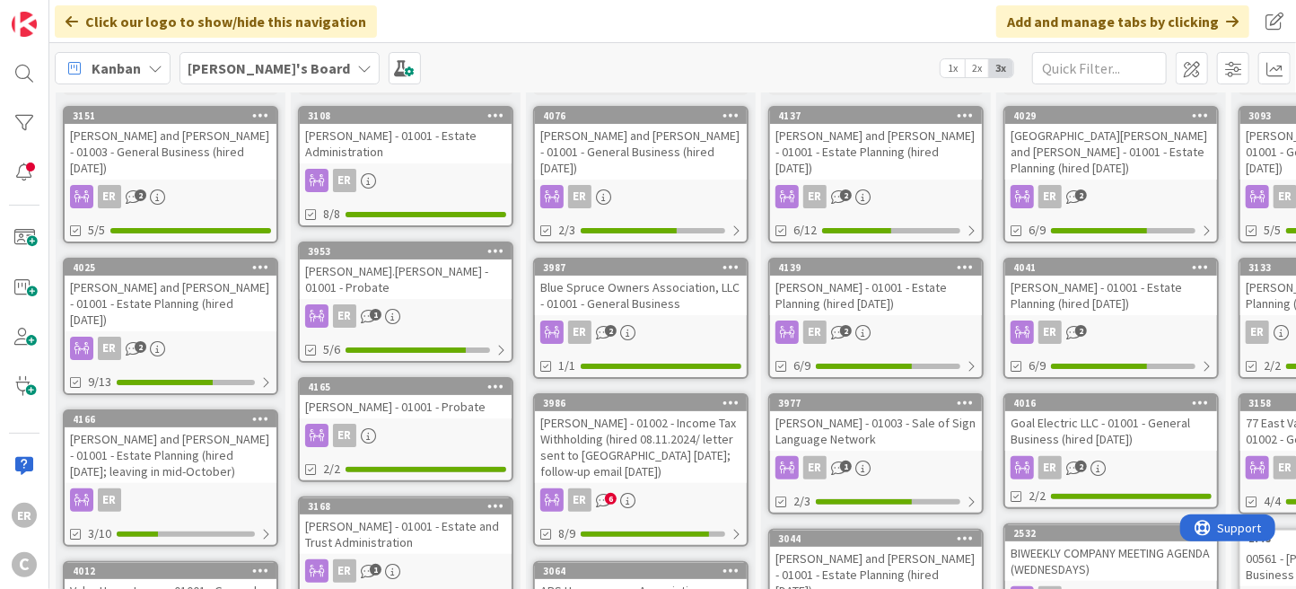
click at [670, 433] on div "[PERSON_NAME] - 01002 - Income Tax Withholding (hired 08.11.2024/ letter sent t…" at bounding box center [641, 447] width 212 height 72
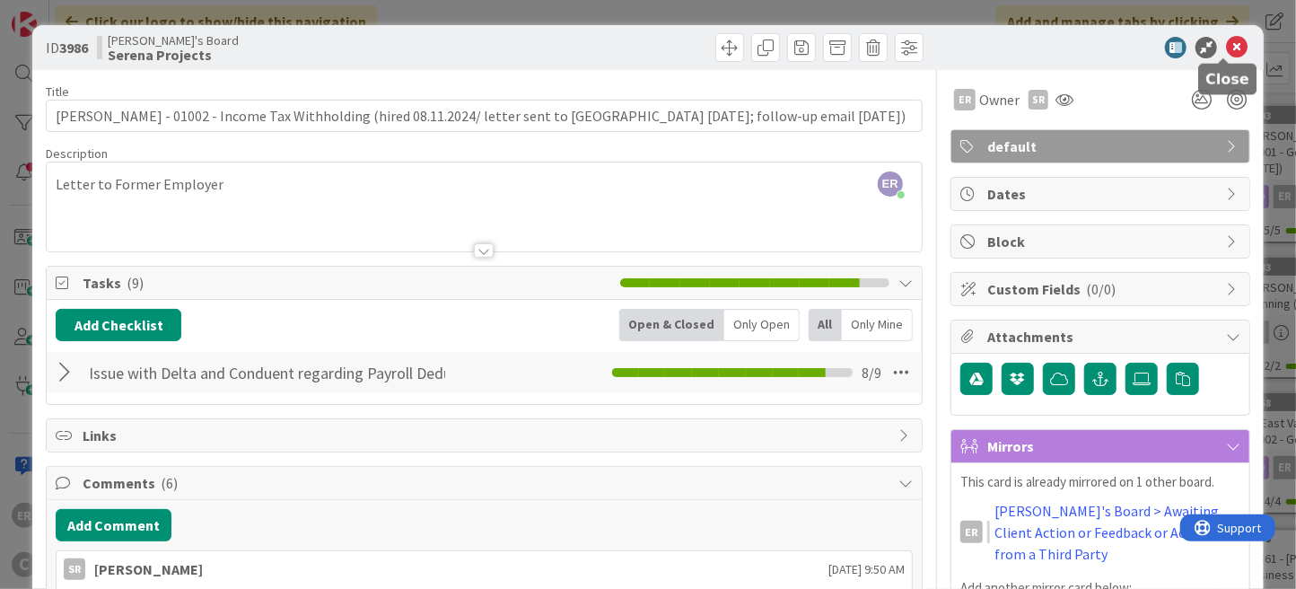
click at [1229, 47] on icon at bounding box center [1237, 48] width 22 height 22
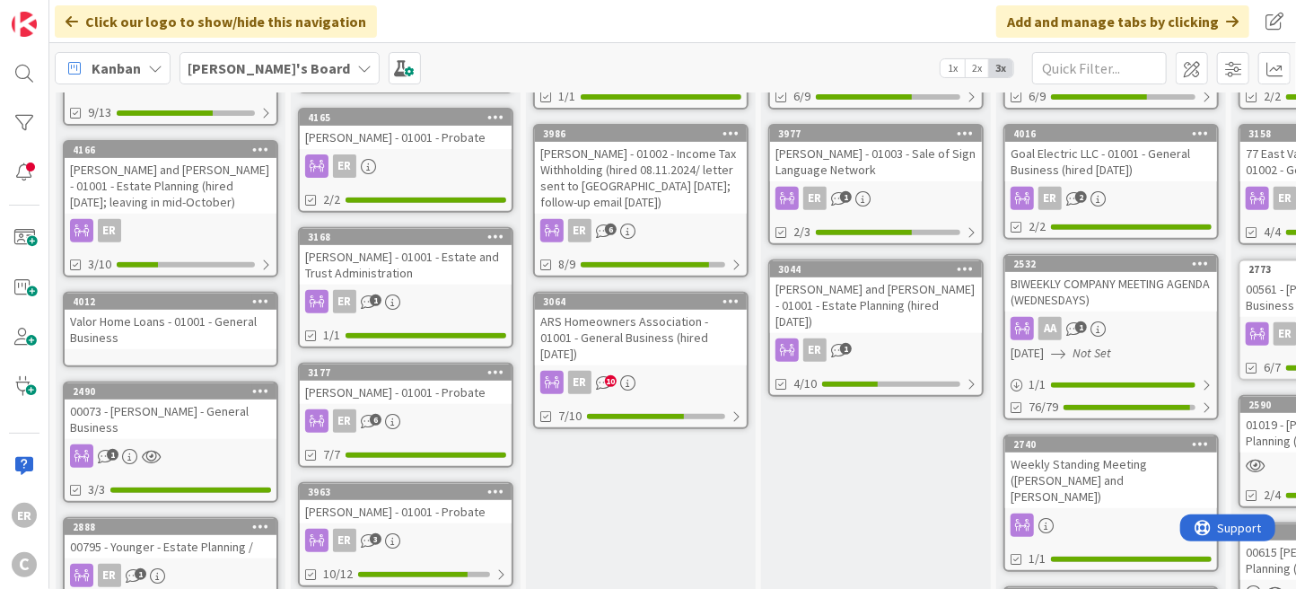
click at [709, 310] on div "ARS Homeowners Association - 01001 - General Business (hired [DATE])" at bounding box center [641, 338] width 212 height 56
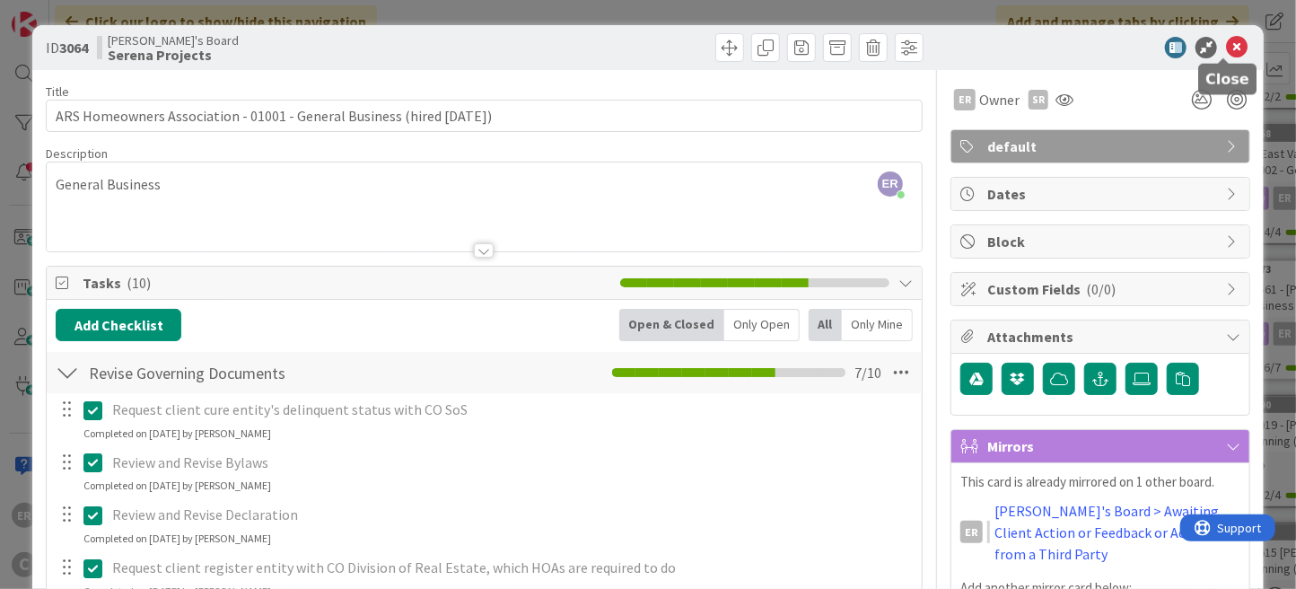
click at [1226, 51] on icon at bounding box center [1237, 48] width 22 height 22
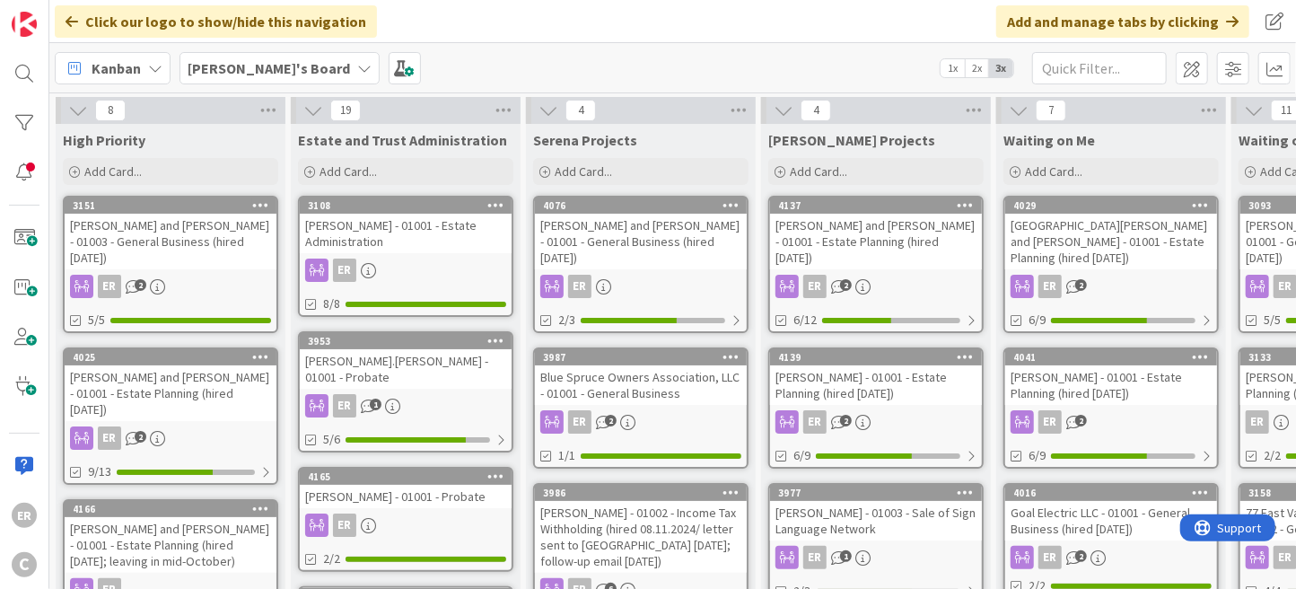
click at [903, 242] on div "[PERSON_NAME] and [PERSON_NAME] - 01001 - Estate Planning (hired [DATE])" at bounding box center [876, 242] width 212 height 56
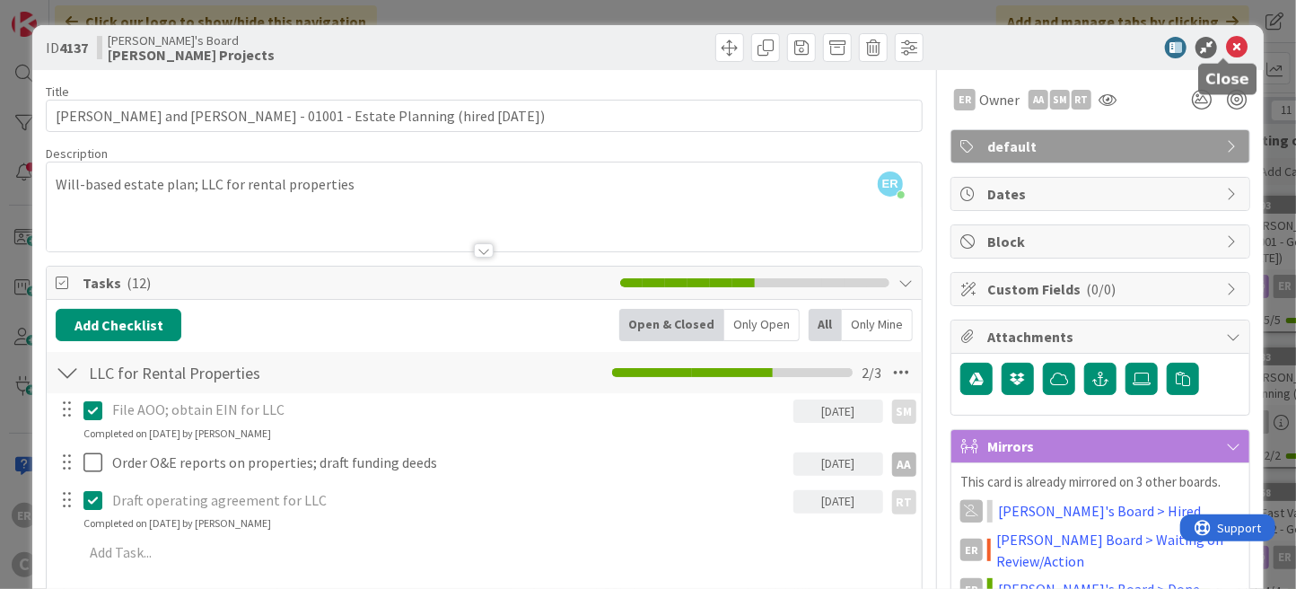
click at [1226, 48] on icon at bounding box center [1237, 48] width 22 height 22
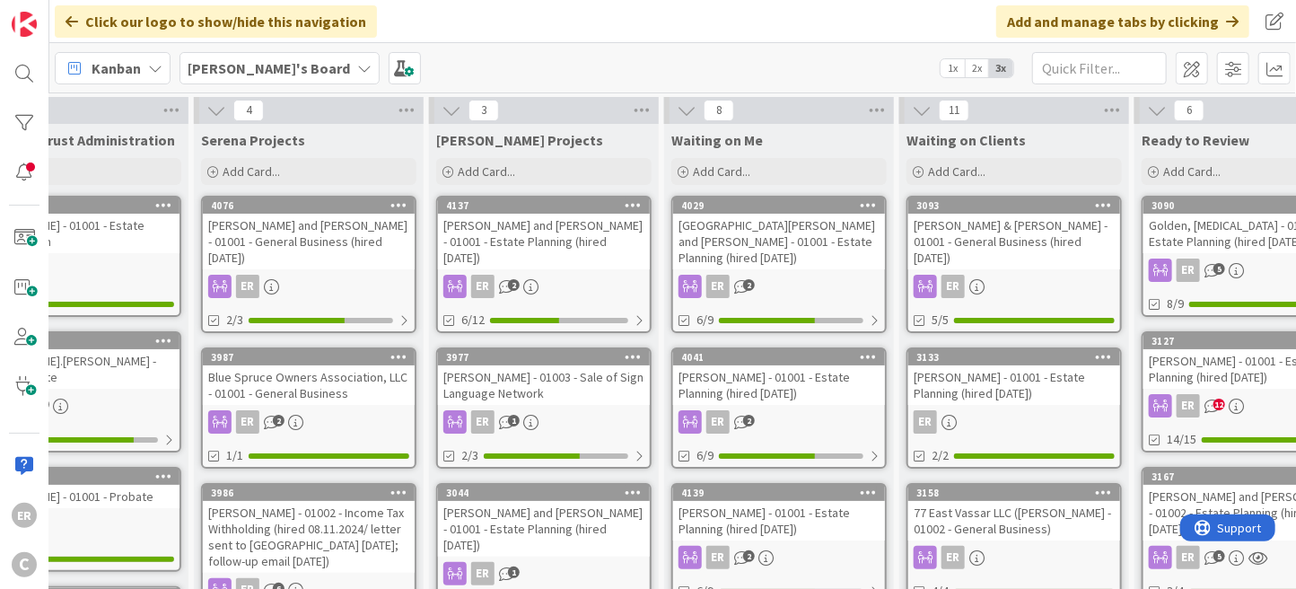
click at [1250, 364] on div "[PERSON_NAME] - 01001 - Estate Planning (hired [DATE])" at bounding box center [1249, 368] width 212 height 39
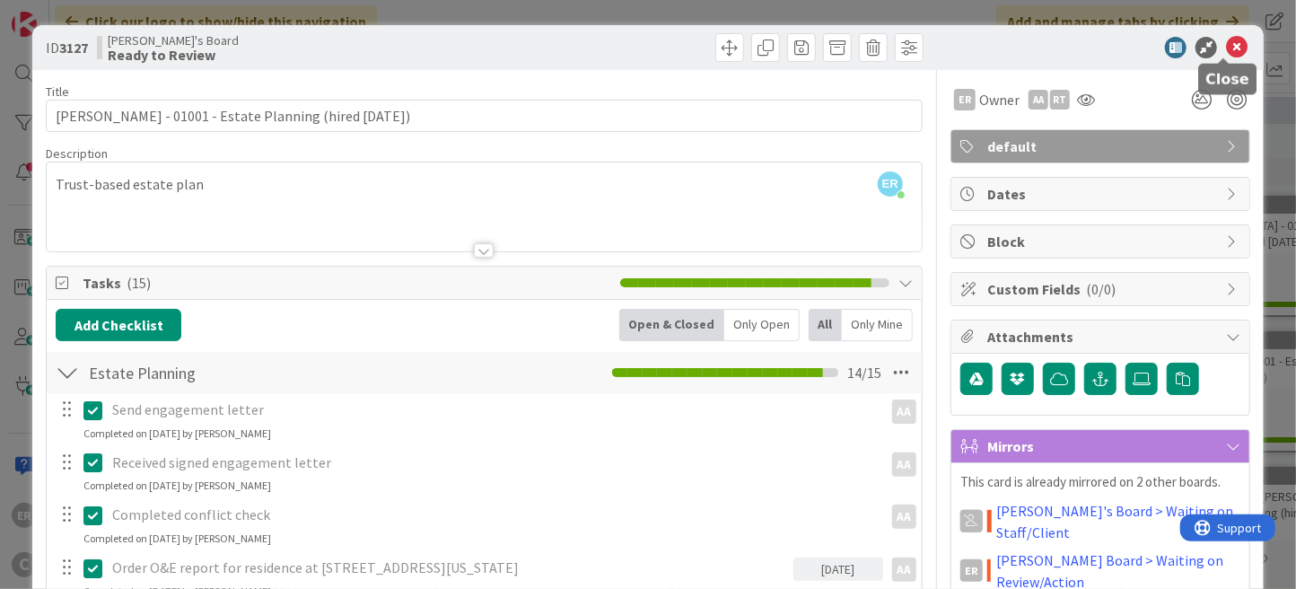
click at [1226, 48] on icon at bounding box center [1237, 48] width 22 height 22
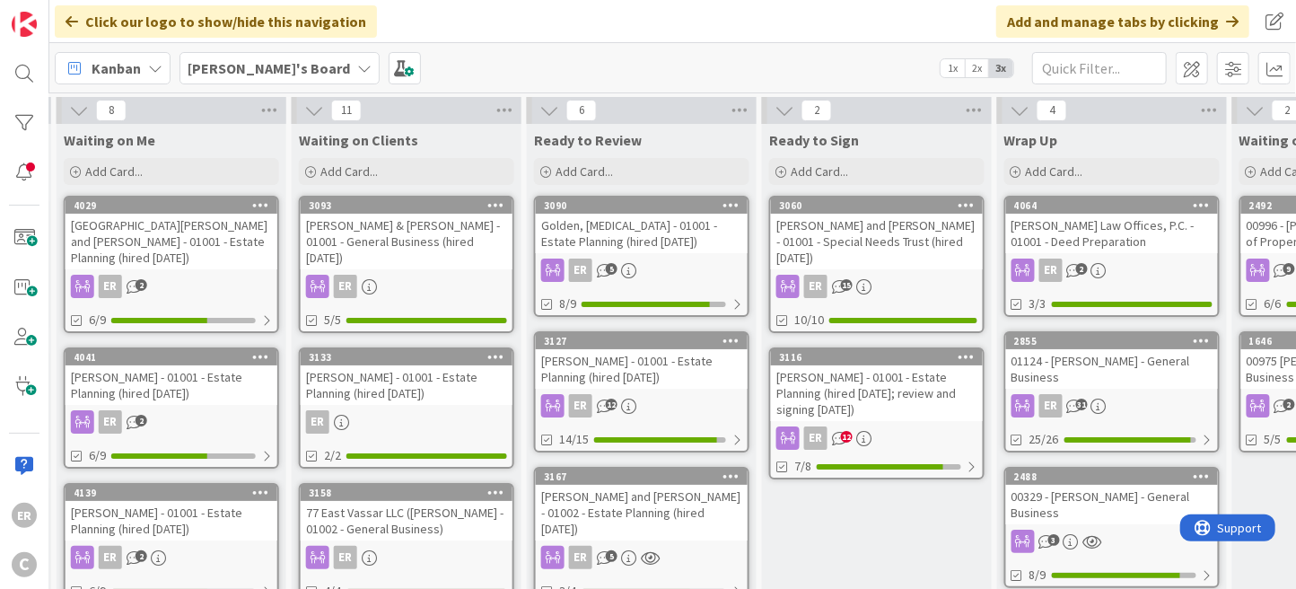
scroll to position [0, 982]
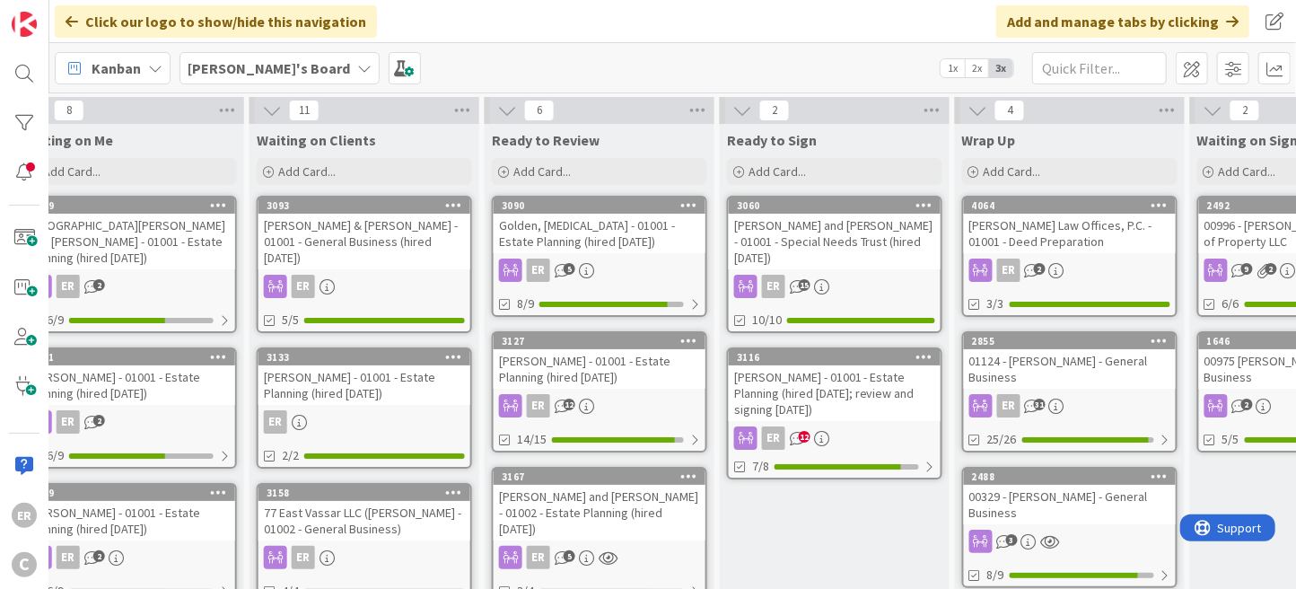
click at [633, 381] on div "[PERSON_NAME] - 01001 - Estate Planning (hired [DATE])" at bounding box center [600, 368] width 212 height 39
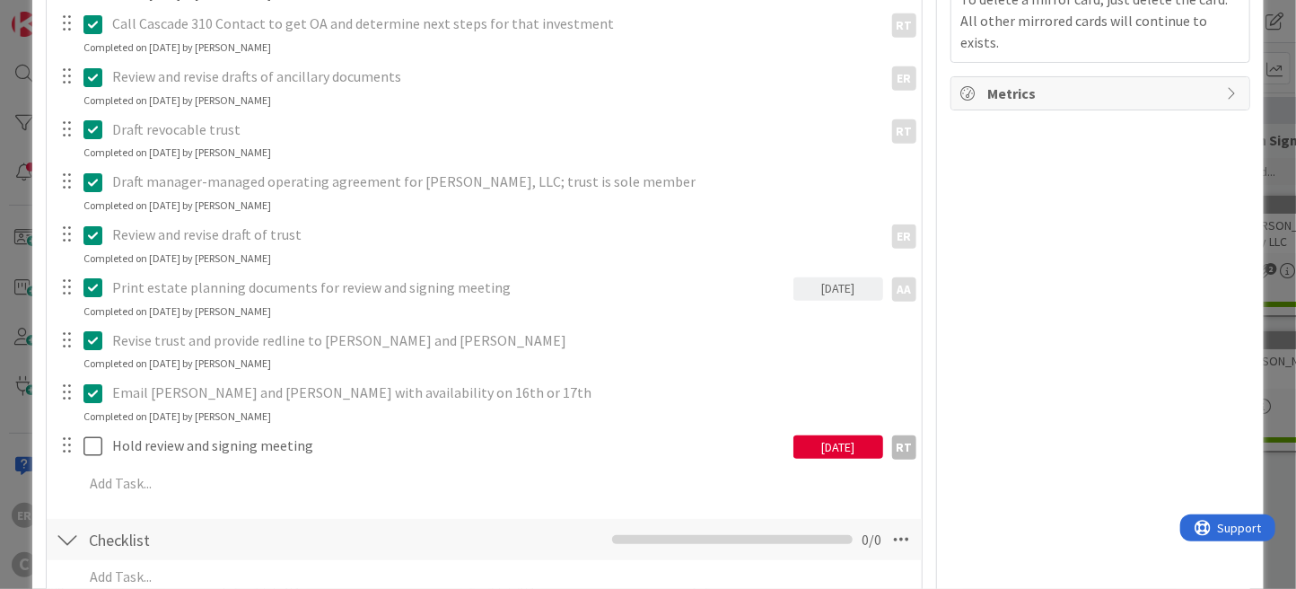
scroll to position [718, 0]
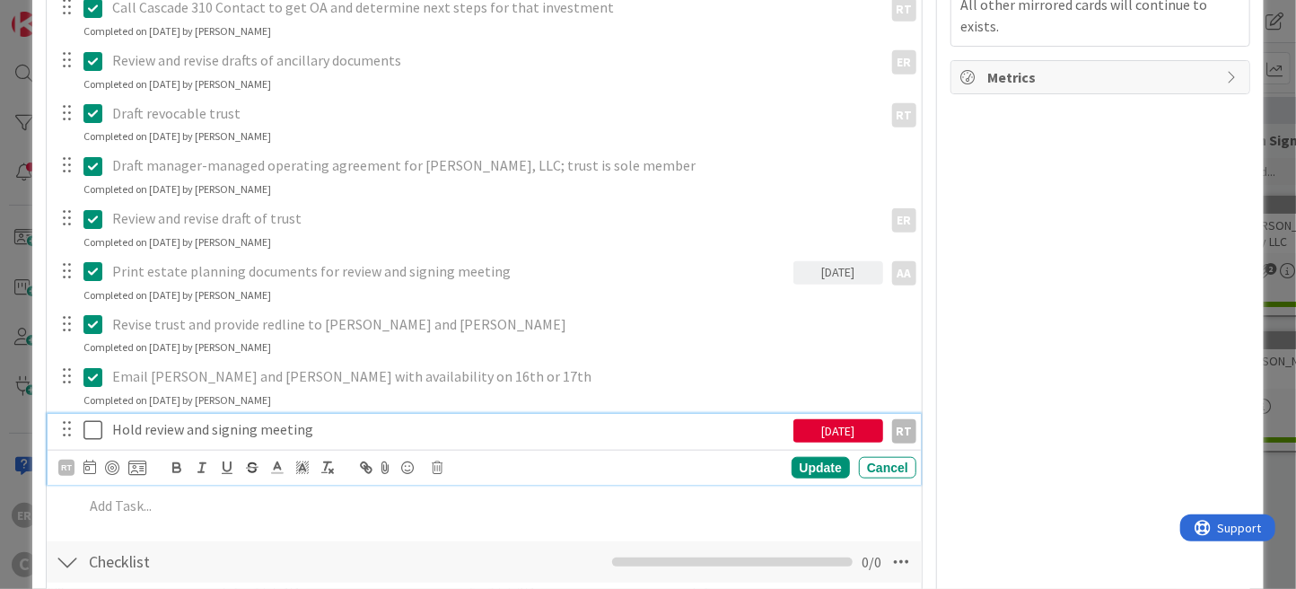
click at [184, 427] on p "Hold review and signing meeting" at bounding box center [448, 429] width 673 height 21
drag, startPoint x: 212, startPoint y: 427, endPoint x: 144, endPoint y: 430, distance: 67.4
click at [144, 430] on p "Hold review and signing meeting" at bounding box center [448, 429] width 673 height 21
click at [263, 431] on p "Hold signing meeting" at bounding box center [448, 429] width 673 height 21
click at [816, 468] on div "Update" at bounding box center [821, 468] width 58 height 22
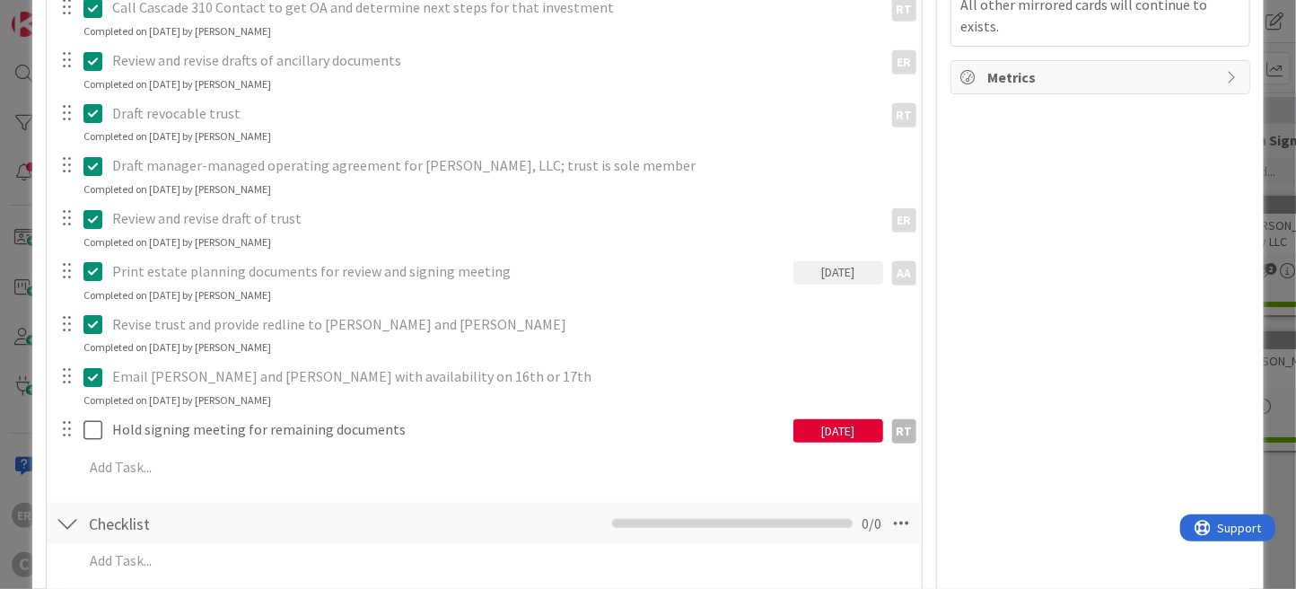
click at [827, 433] on div "[DATE]" at bounding box center [838, 430] width 90 height 23
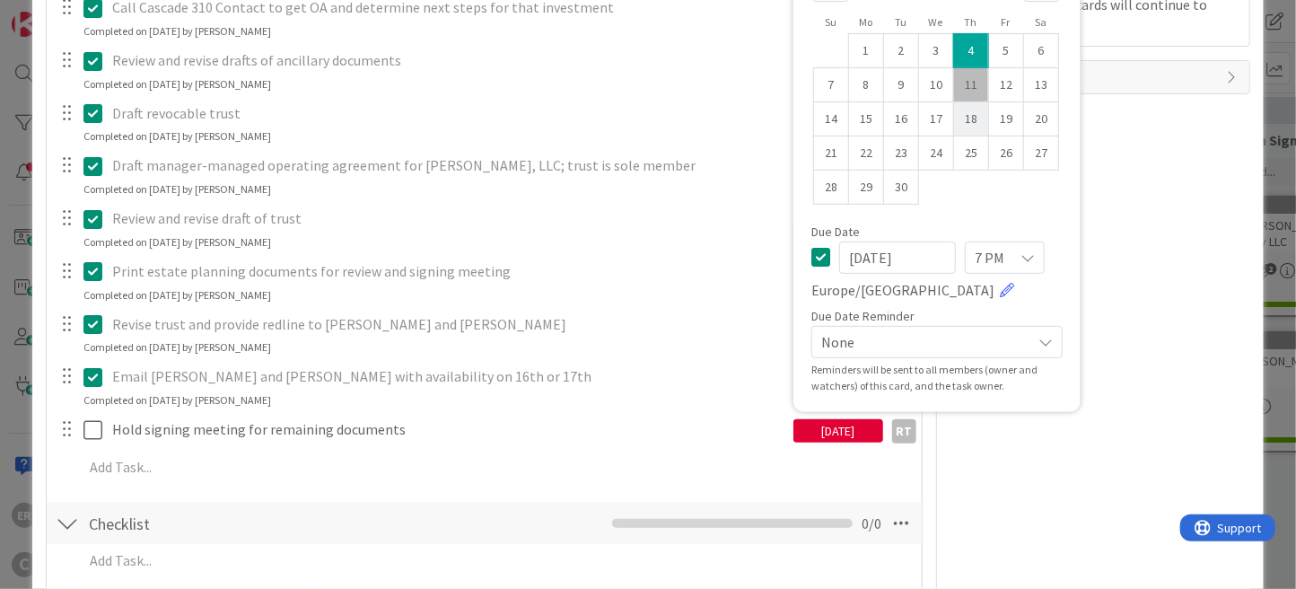
click at [953, 119] on td "18" at bounding box center [970, 118] width 35 height 34
type input "[DATE]"
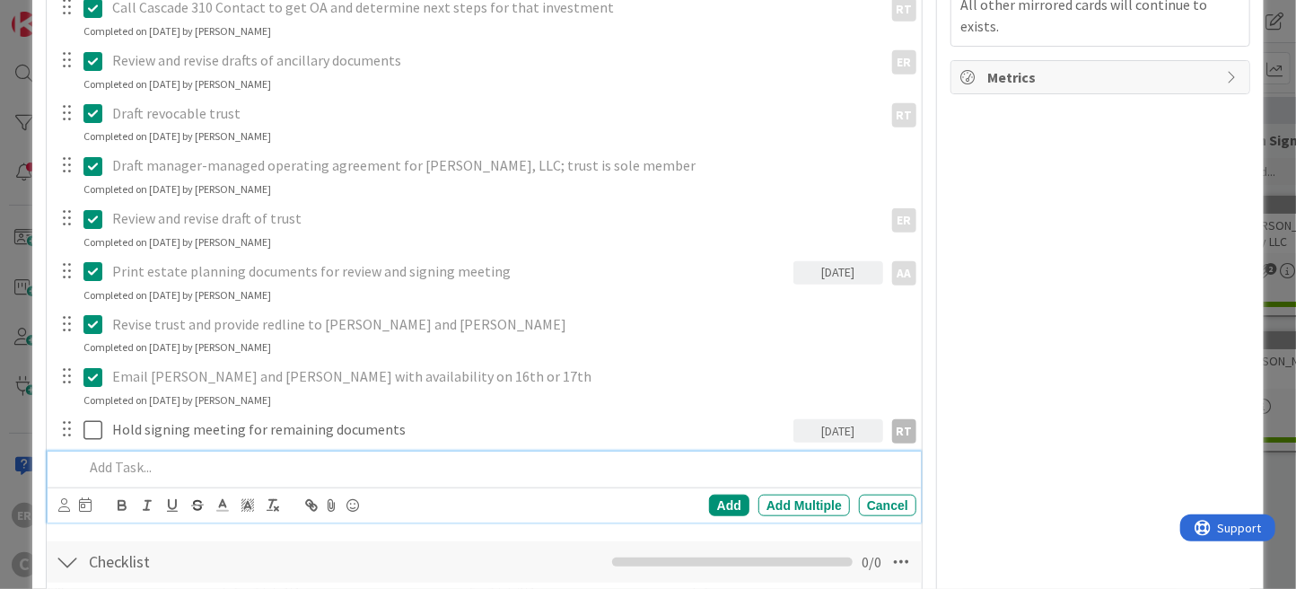
click at [109, 460] on p at bounding box center [496, 467] width 826 height 21
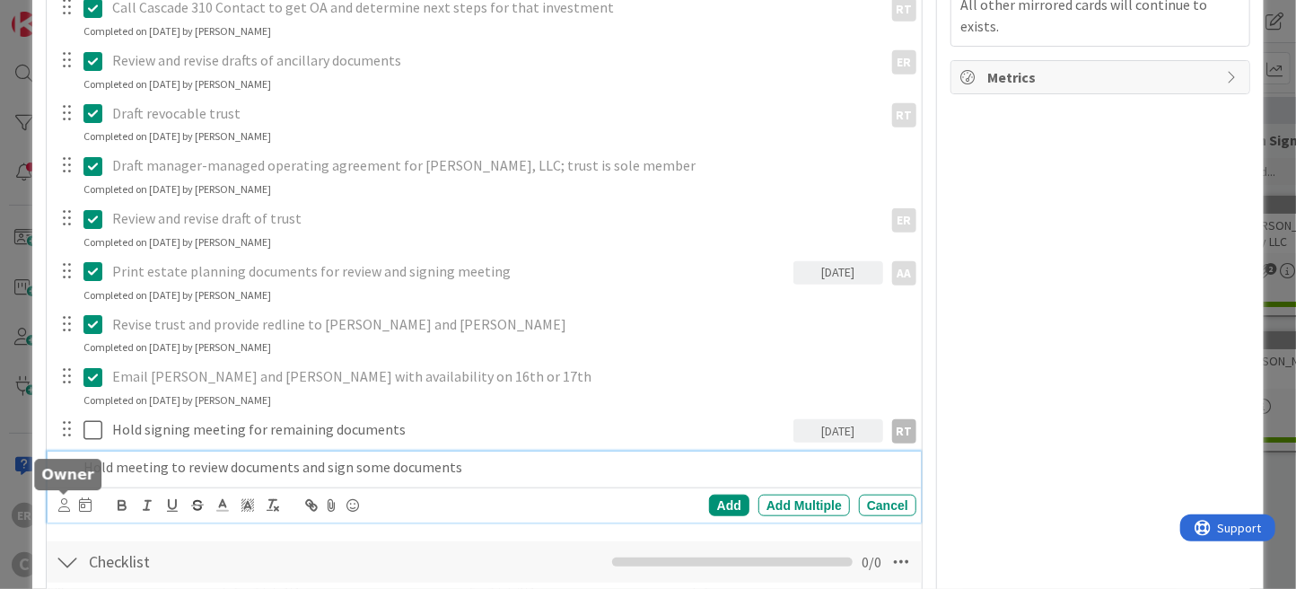
click at [62, 508] on icon at bounding box center [64, 504] width 12 height 13
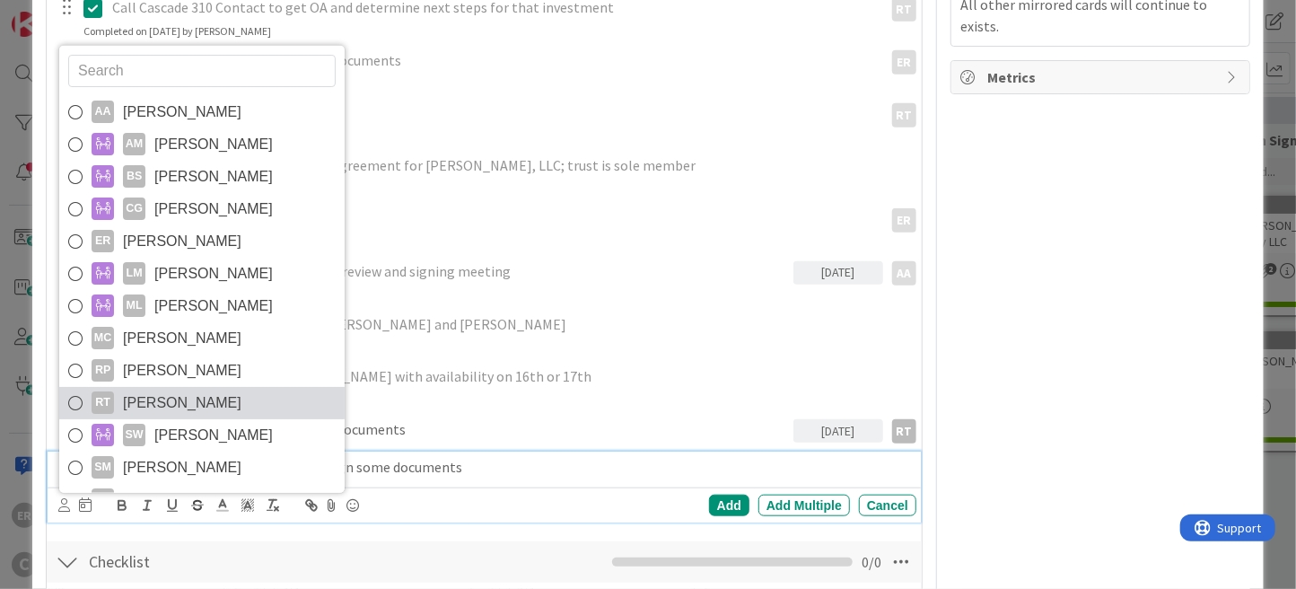
click at [138, 390] on span "[PERSON_NAME]" at bounding box center [182, 402] width 118 height 27
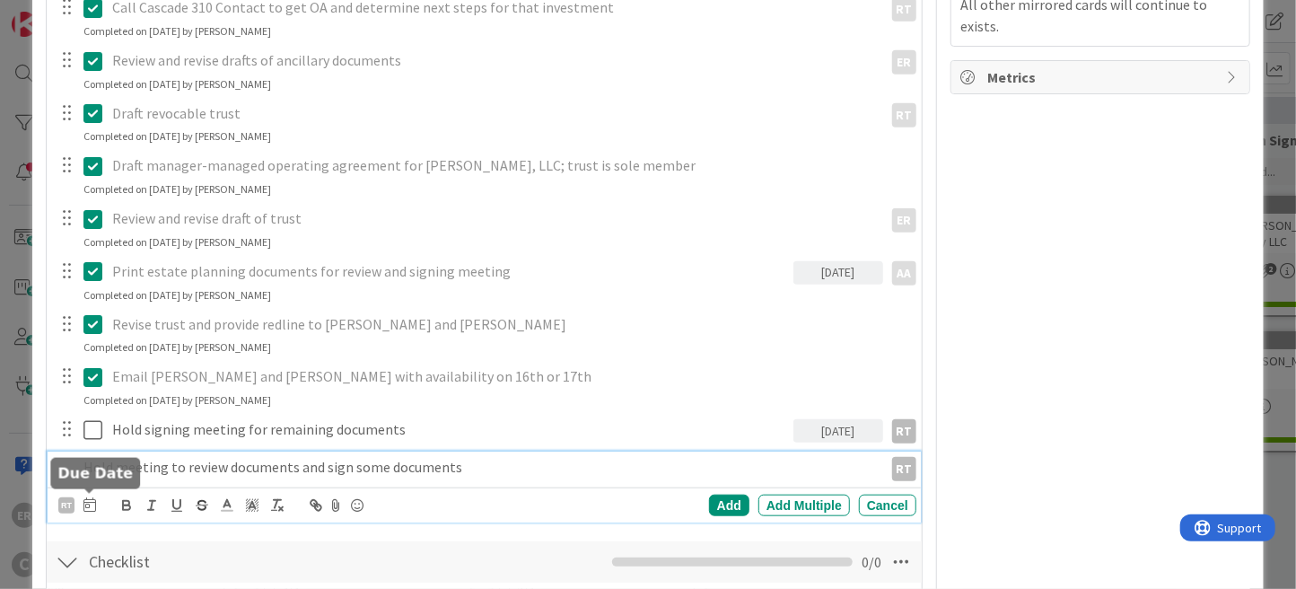
click at [93, 499] on icon at bounding box center [89, 504] width 13 height 14
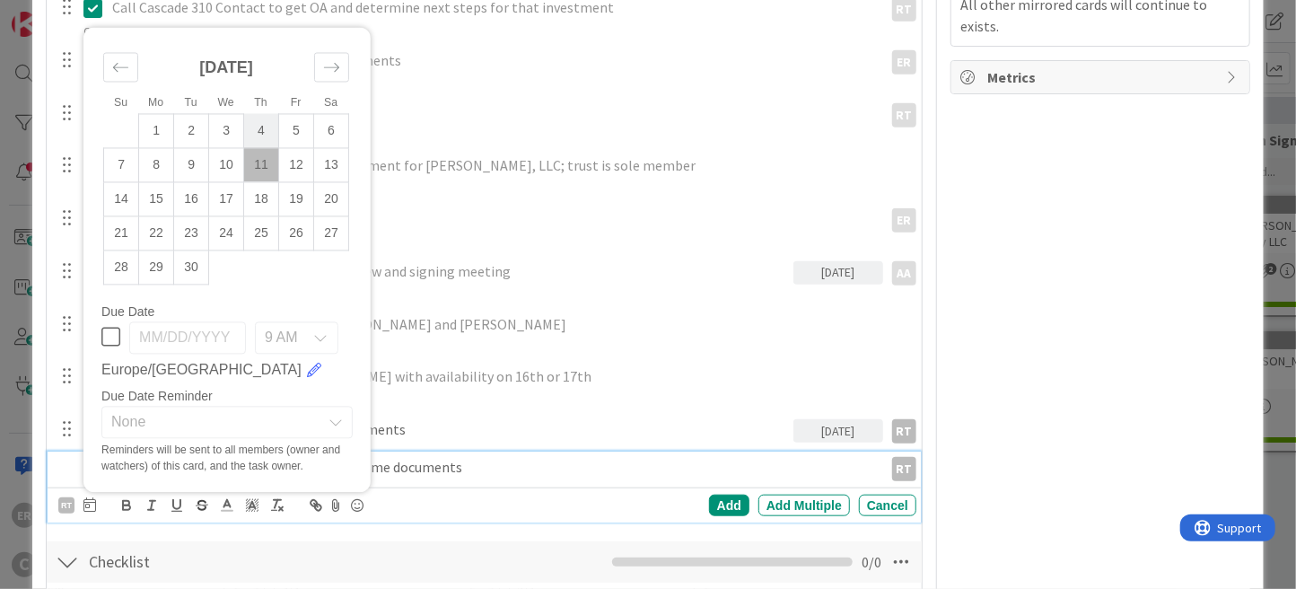
click at [266, 138] on td "4" at bounding box center [261, 131] width 35 height 34
click at [726, 503] on div "Add" at bounding box center [729, 506] width 40 height 22
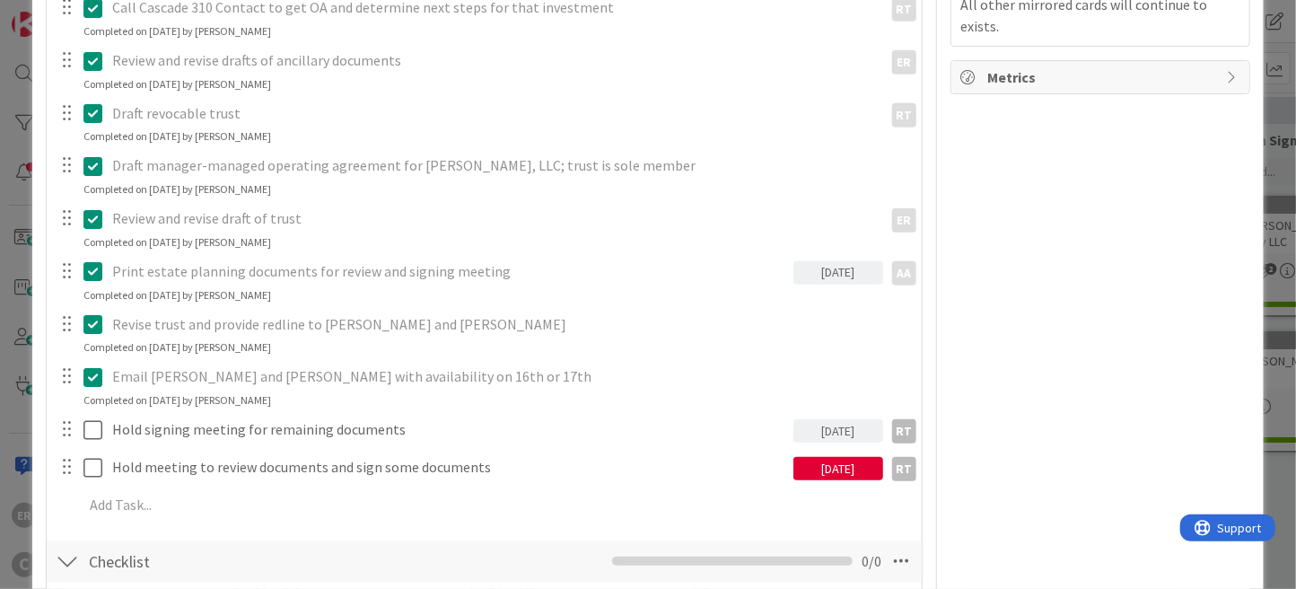
scroll to position [726, 0]
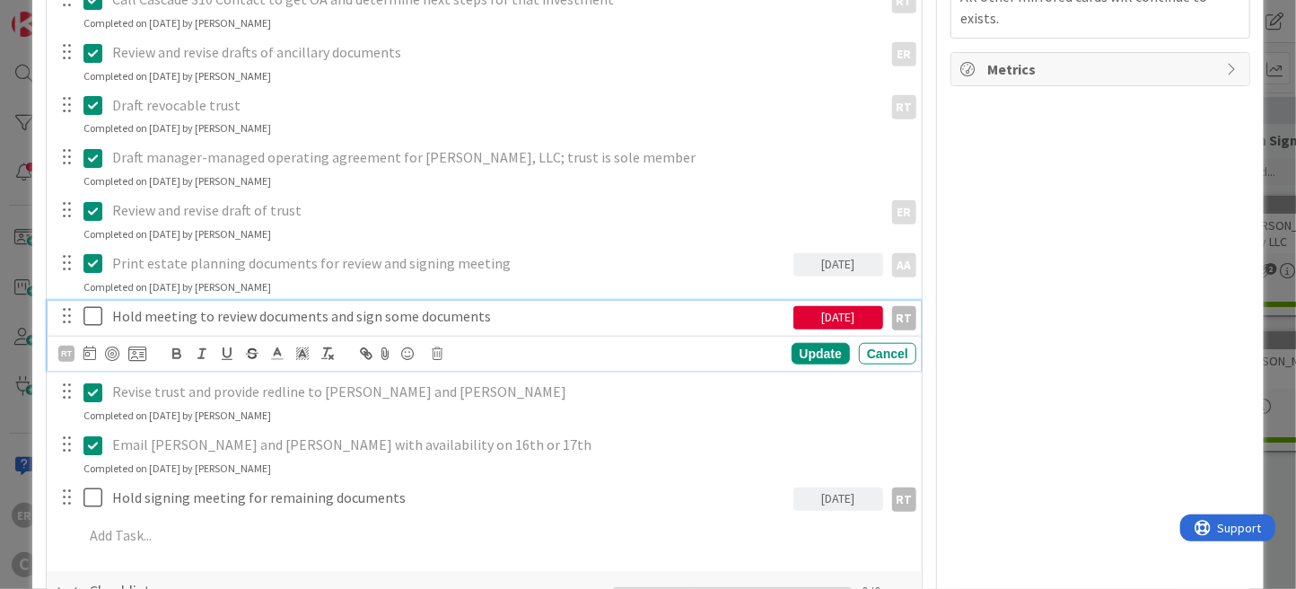
click at [89, 318] on icon at bounding box center [92, 316] width 19 height 22
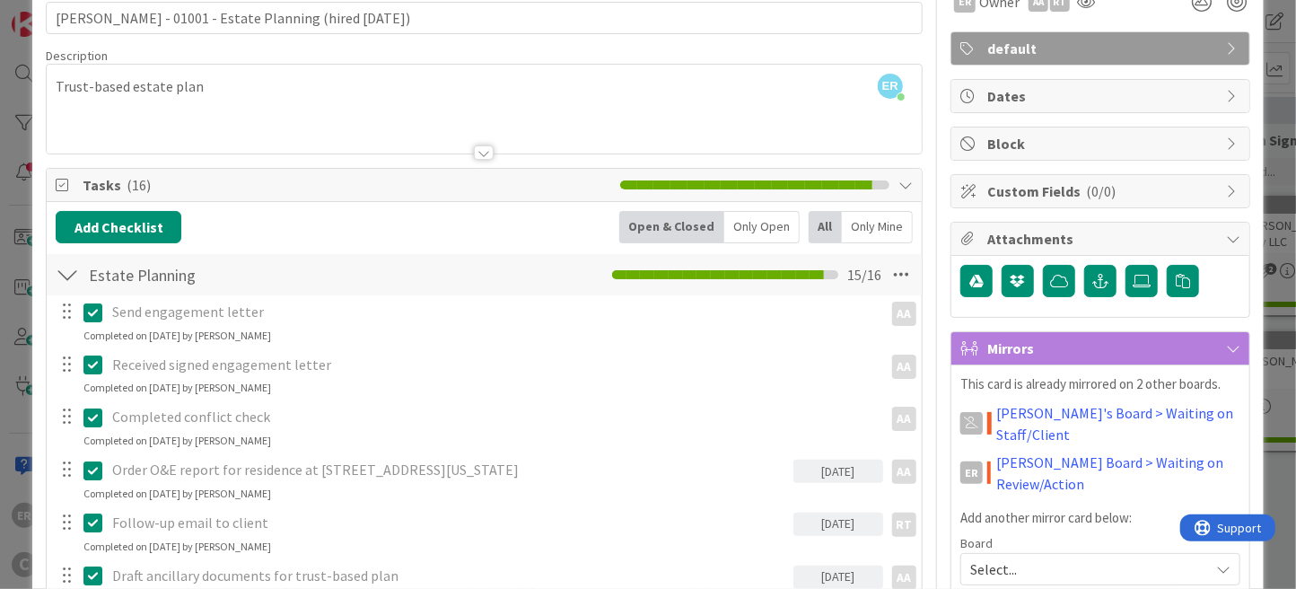
scroll to position [0, 0]
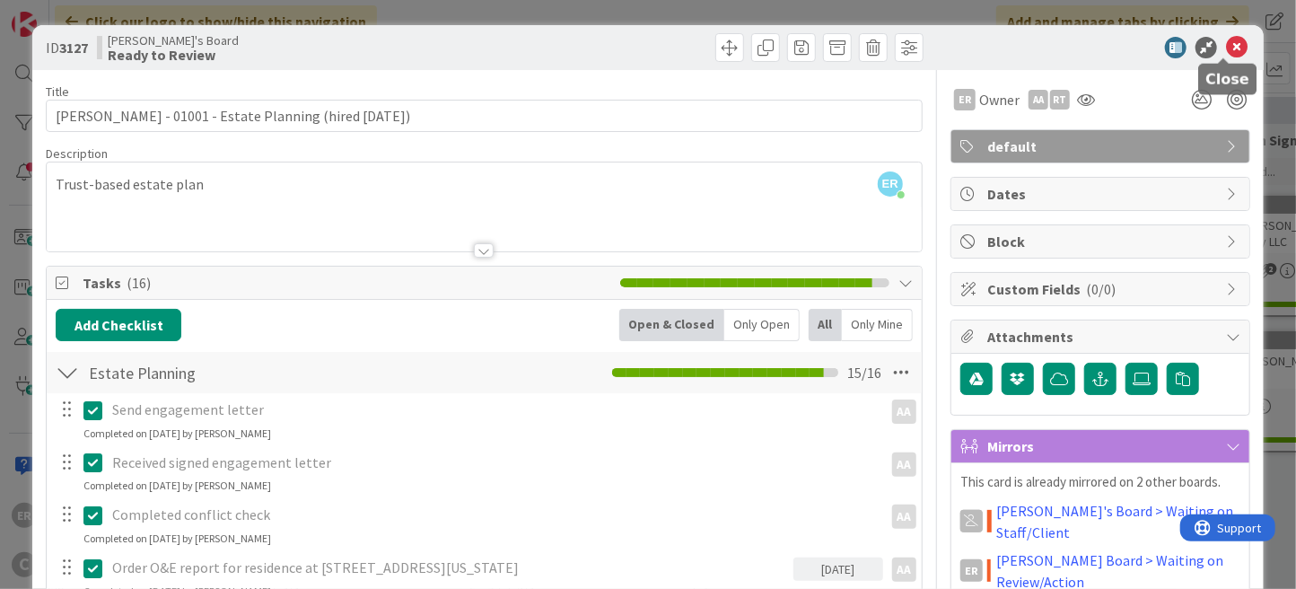
click at [1226, 44] on icon at bounding box center [1237, 48] width 22 height 22
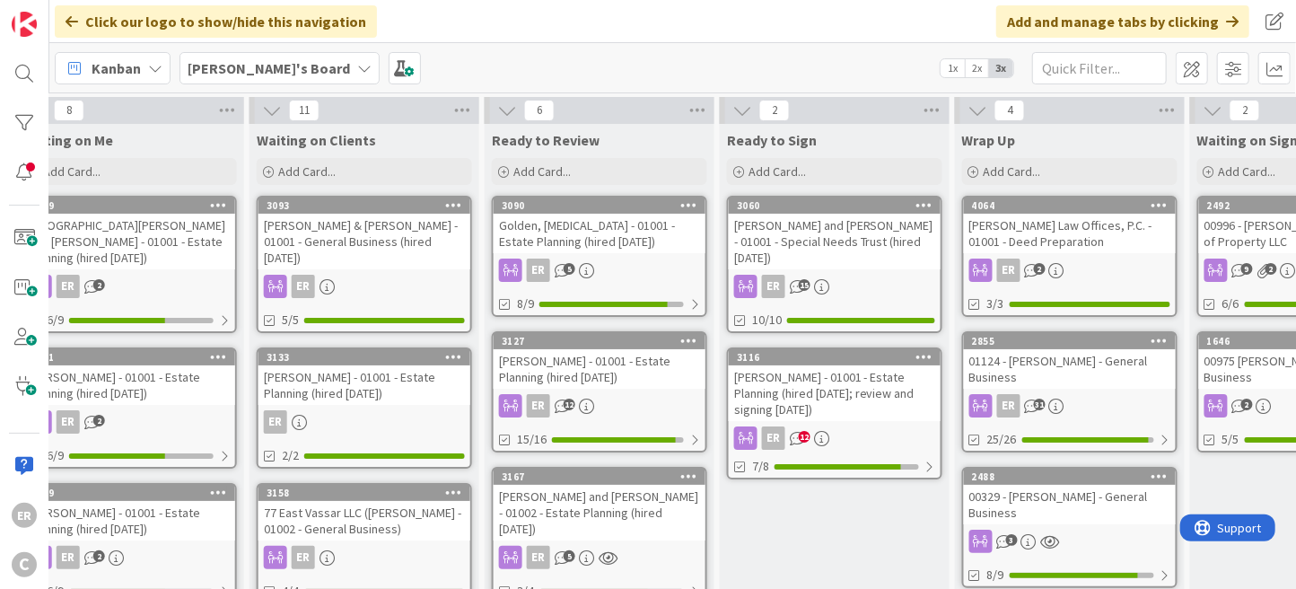
click at [888, 395] on div "[PERSON_NAME] - 01001 - Estate Planning (hired [DATE]; review and signing [DATE…" at bounding box center [835, 393] width 212 height 56
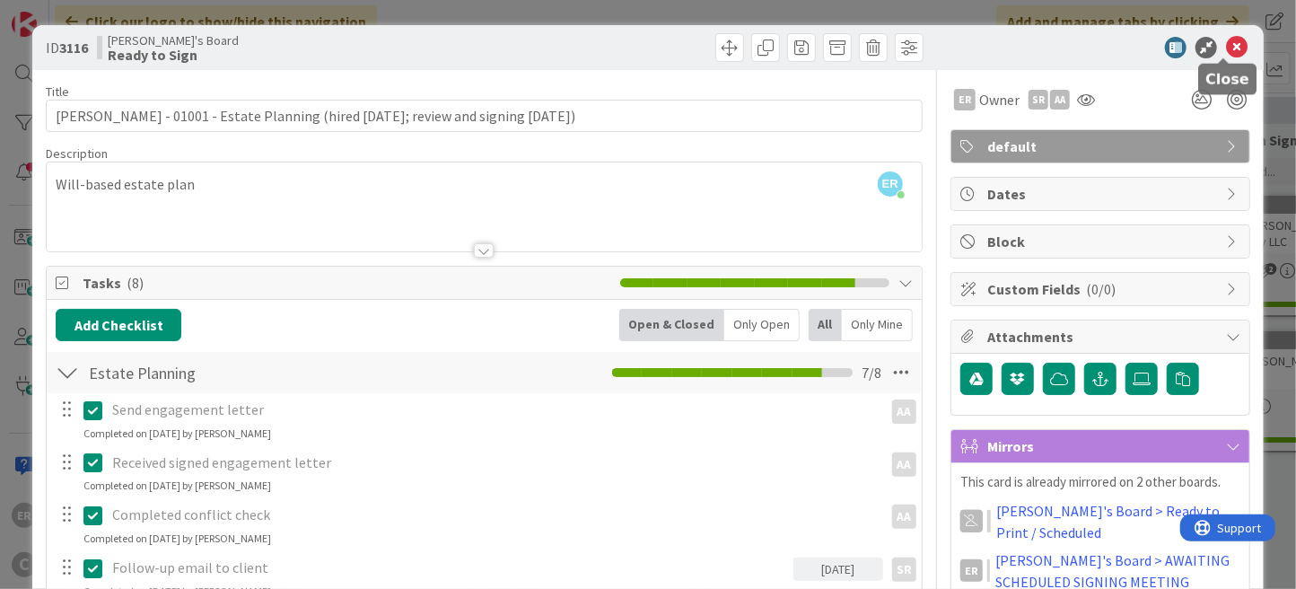
click at [1226, 49] on icon at bounding box center [1237, 48] width 22 height 22
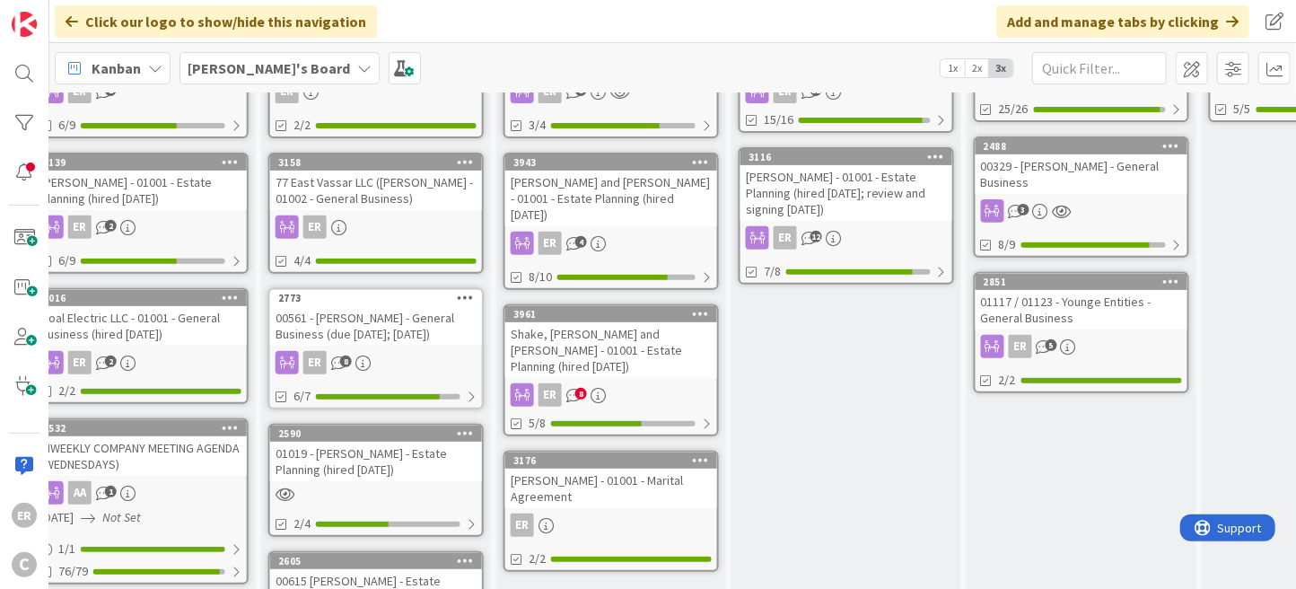
scroll to position [359, 970]
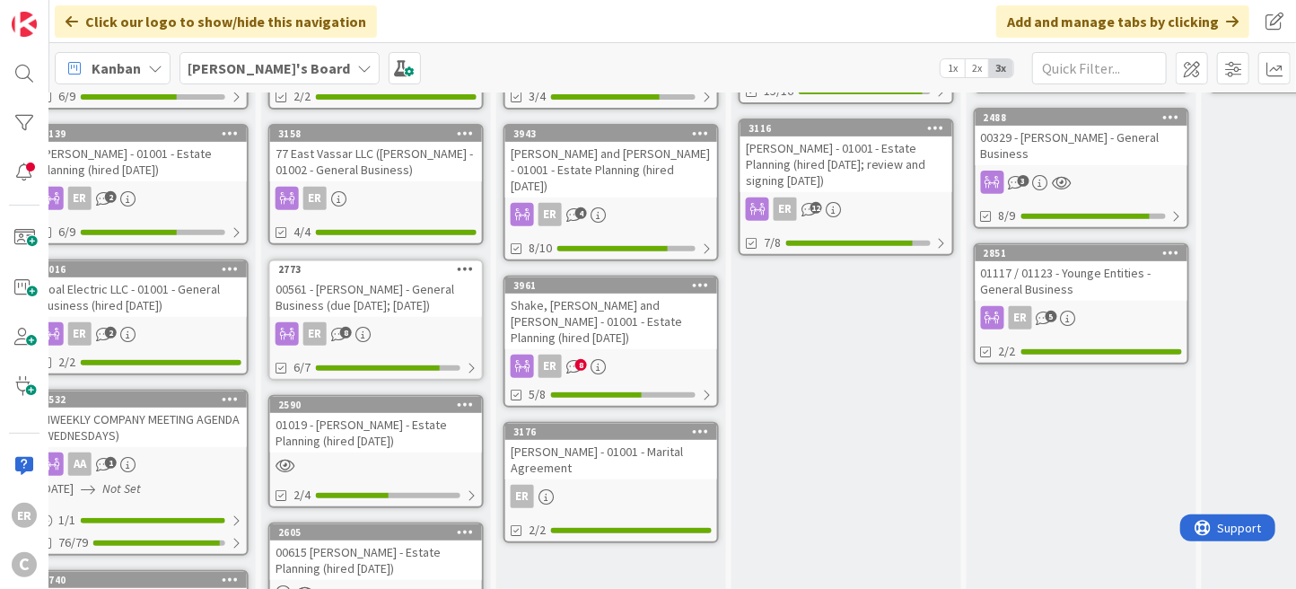
click at [652, 293] on div "Shake, [PERSON_NAME] and [PERSON_NAME] - 01001 - Estate Planning (hired [DATE])" at bounding box center [611, 321] width 212 height 56
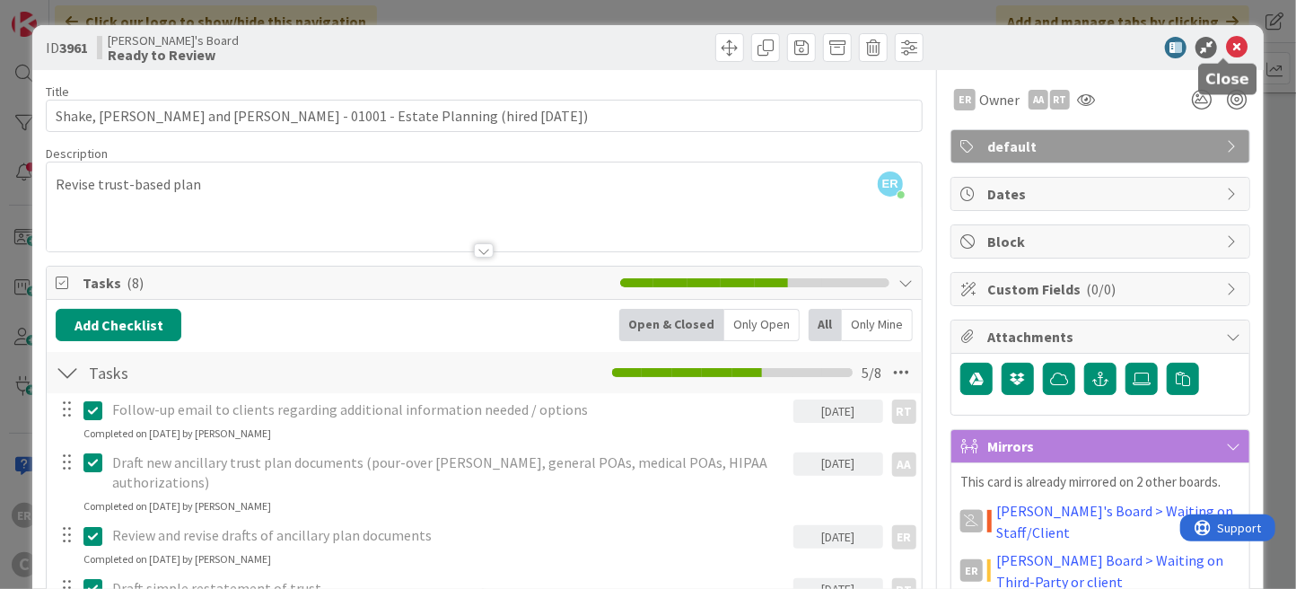
click at [1226, 43] on icon at bounding box center [1237, 48] width 22 height 22
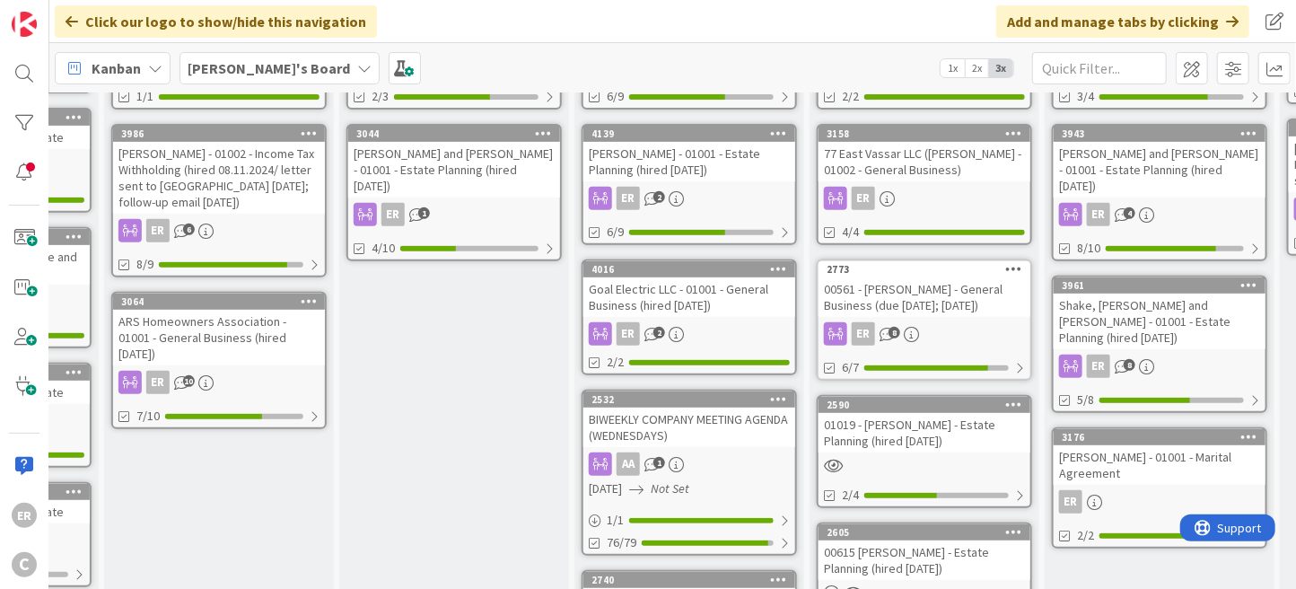
scroll to position [359, 0]
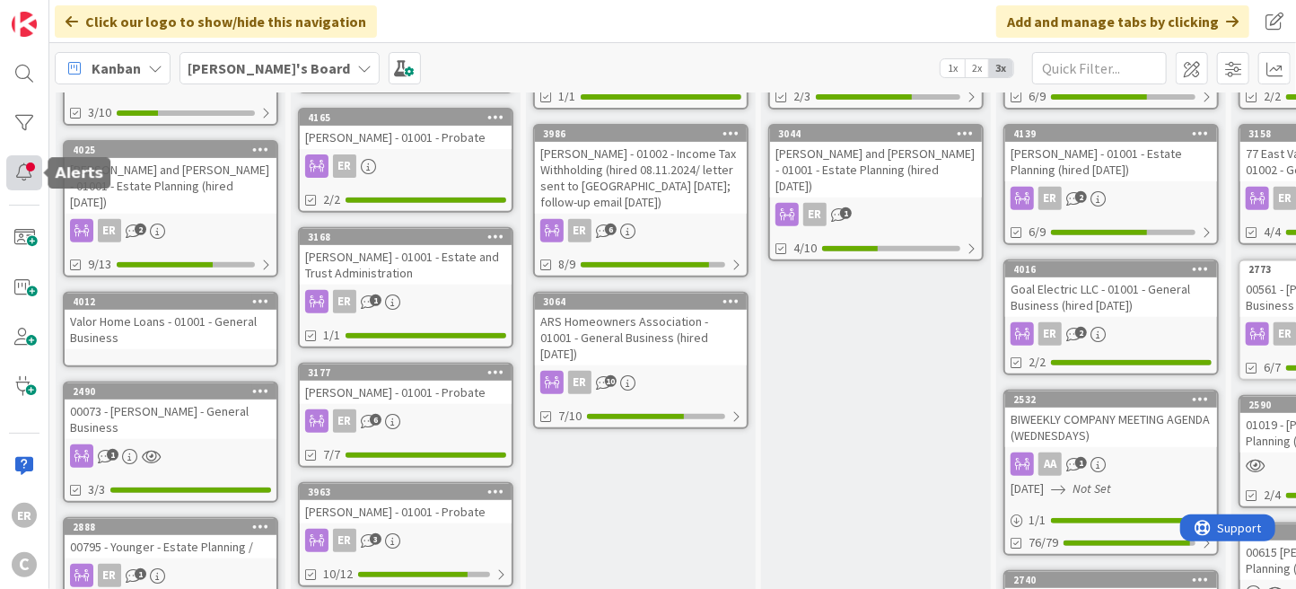
click at [25, 174] on div at bounding box center [24, 172] width 36 height 35
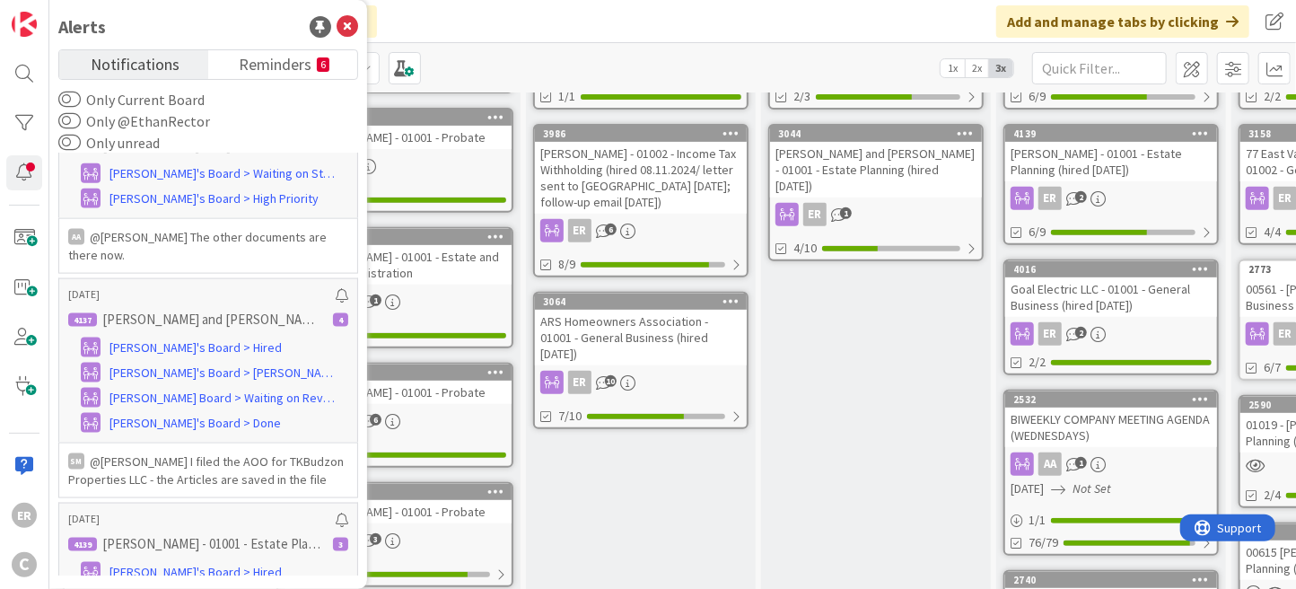
scroll to position [1615, 0]
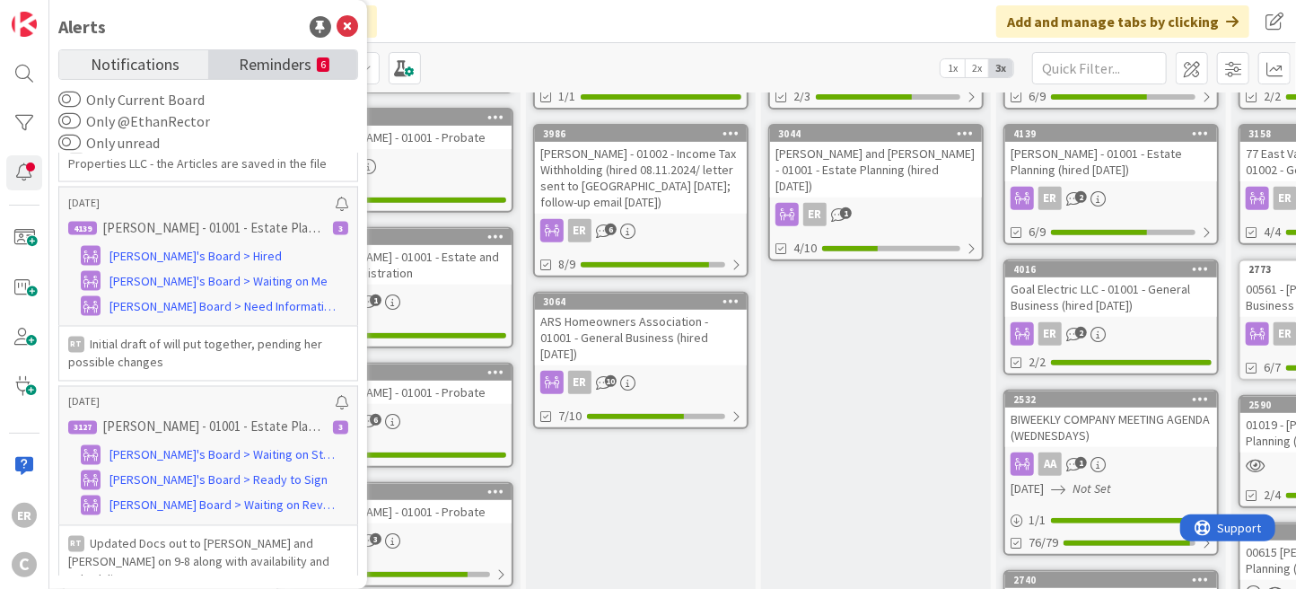
click at [243, 58] on span "Reminders" at bounding box center [275, 62] width 73 height 25
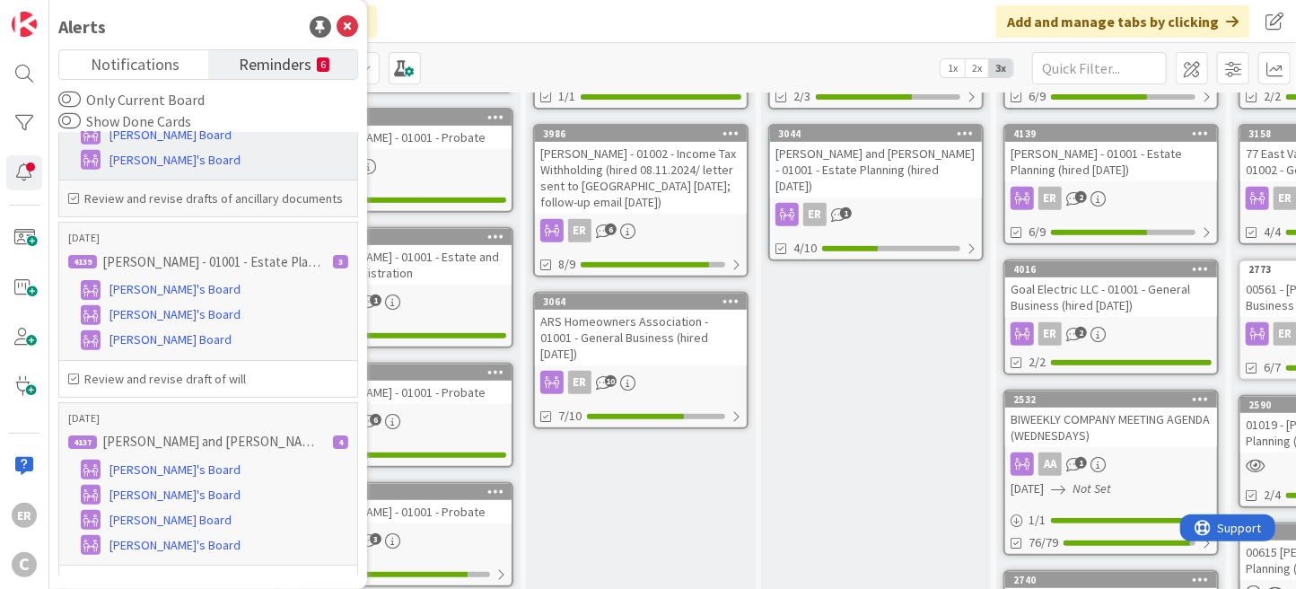
scroll to position [755, 0]
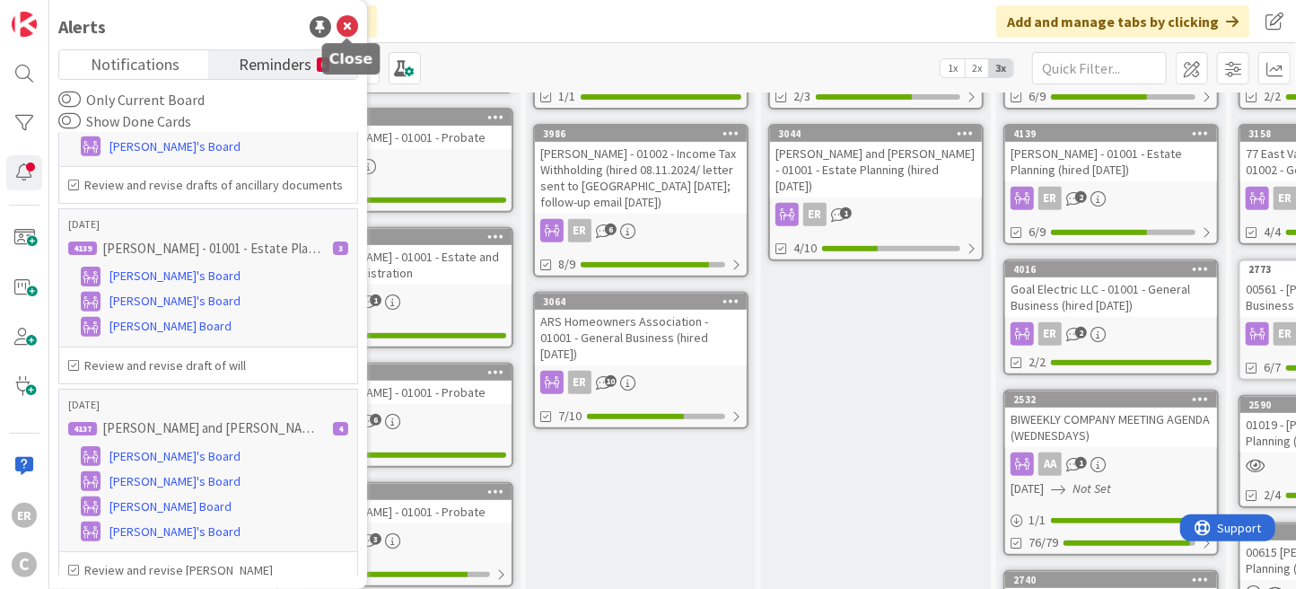
click at [347, 32] on icon at bounding box center [348, 27] width 22 height 22
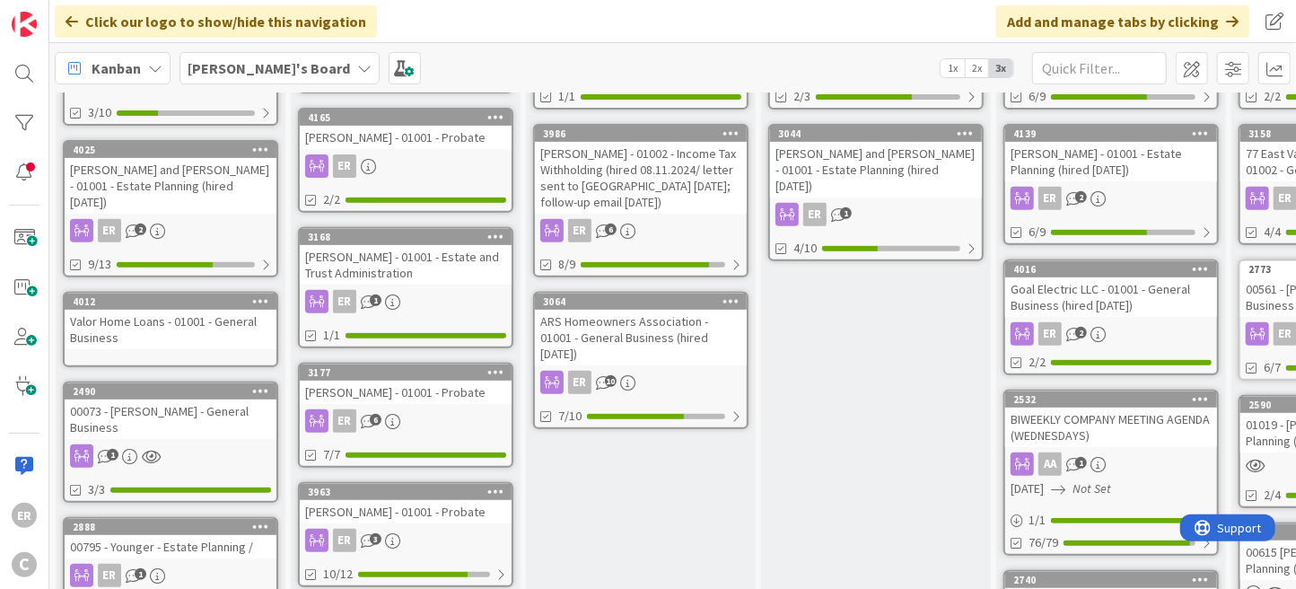
scroll to position [0, 0]
